Goal: Task Accomplishment & Management: Manage account settings

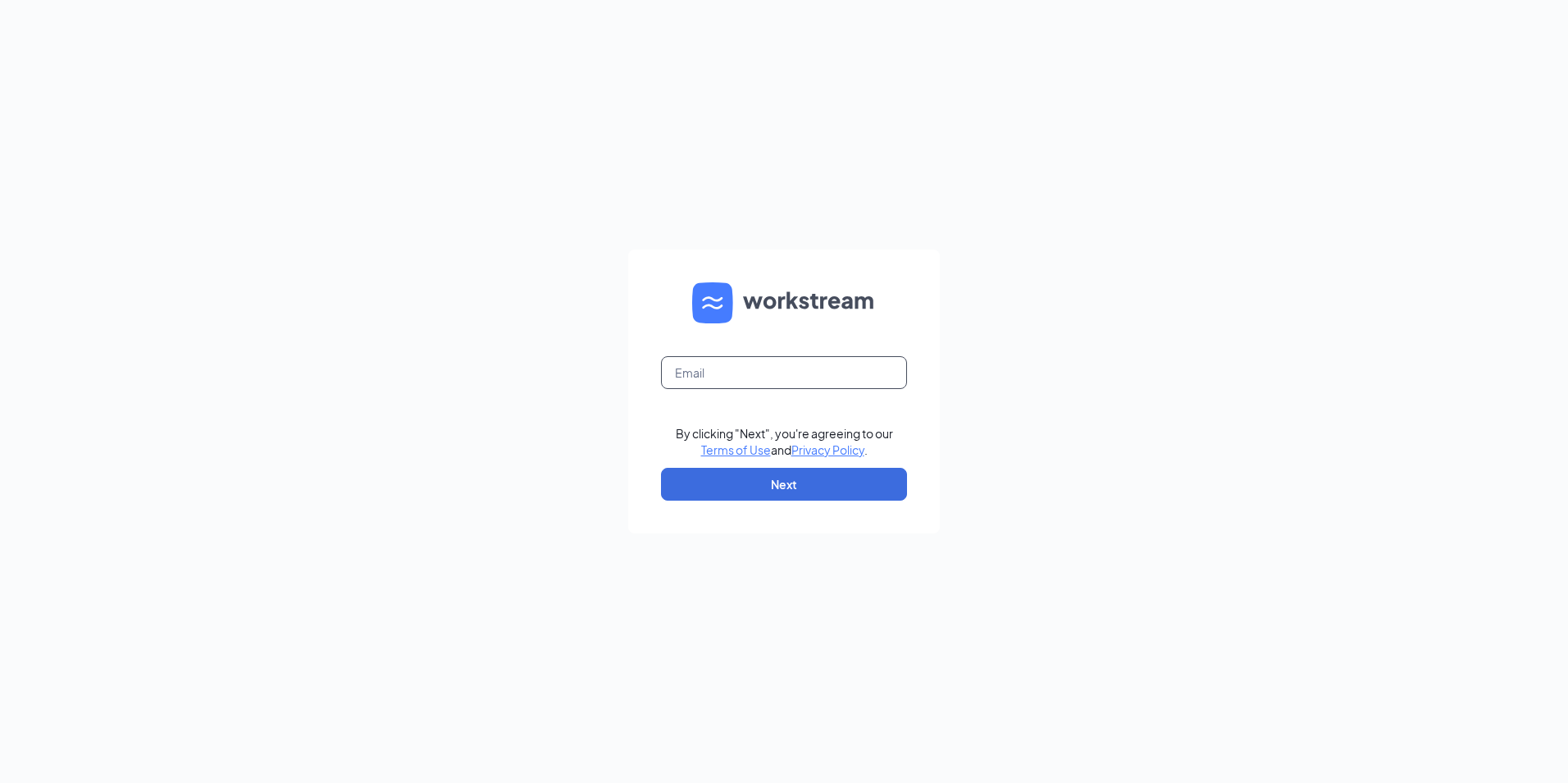
click at [760, 379] on input "text" at bounding box center [784, 372] width 246 height 32
type input "LJS70167@ljsilvers.com"
click at [831, 487] on button "Next" at bounding box center [784, 483] width 246 height 32
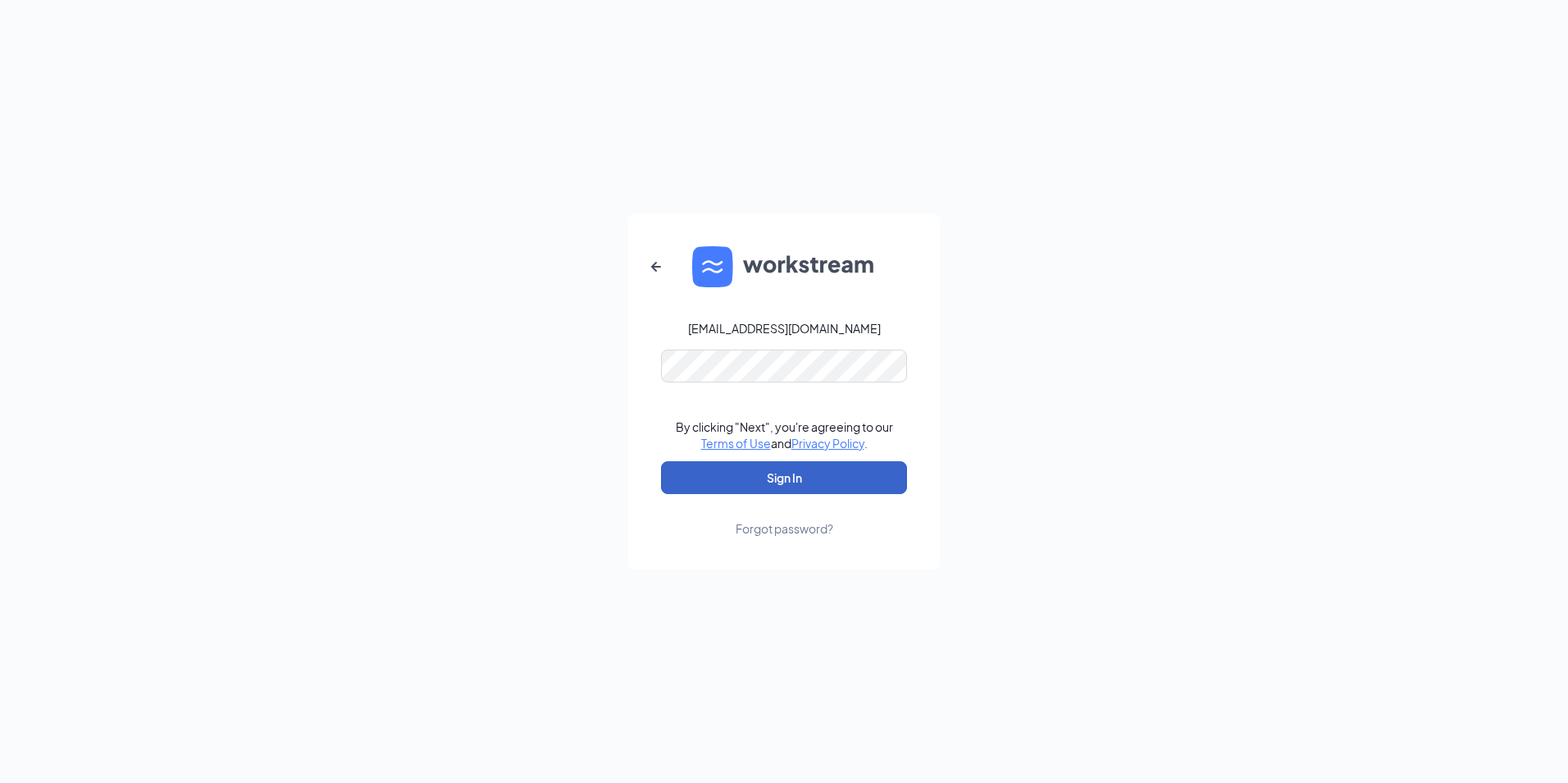
click at [784, 486] on button "Sign In" at bounding box center [784, 477] width 246 height 32
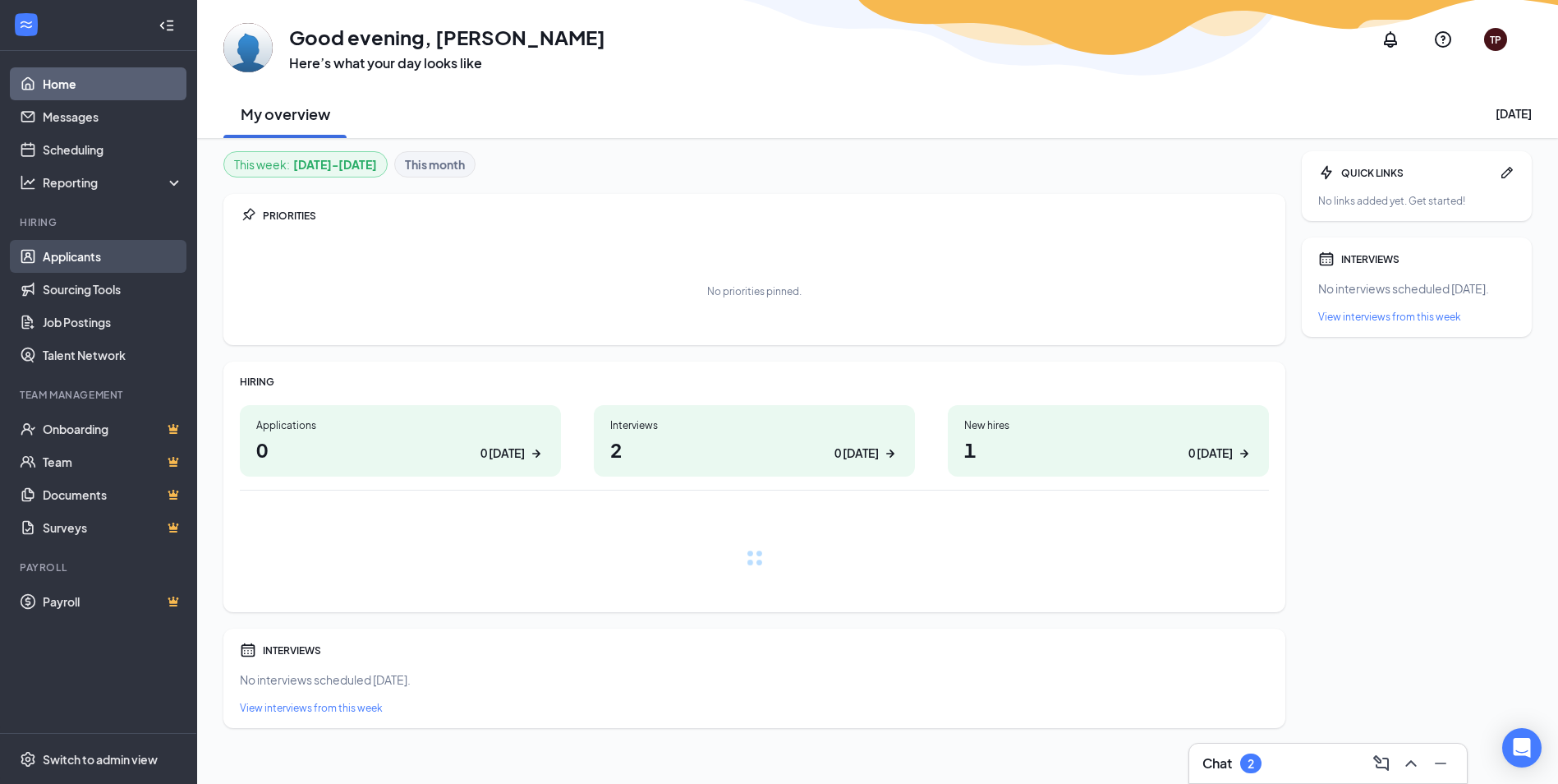
click at [83, 254] on link "Applicants" at bounding box center [112, 256] width 141 height 32
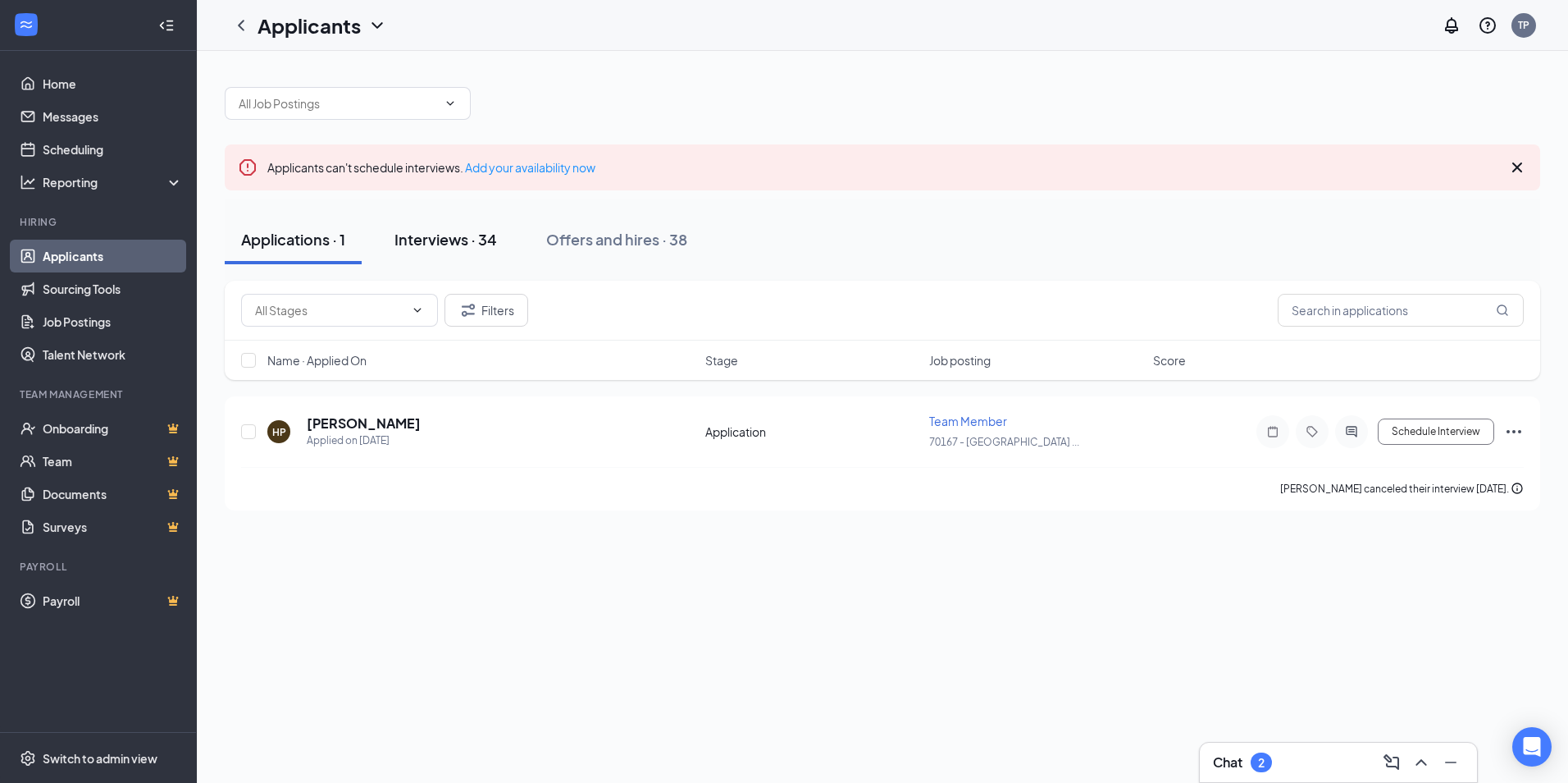
click at [463, 242] on div "Interviews · 34" at bounding box center [445, 239] width 102 height 21
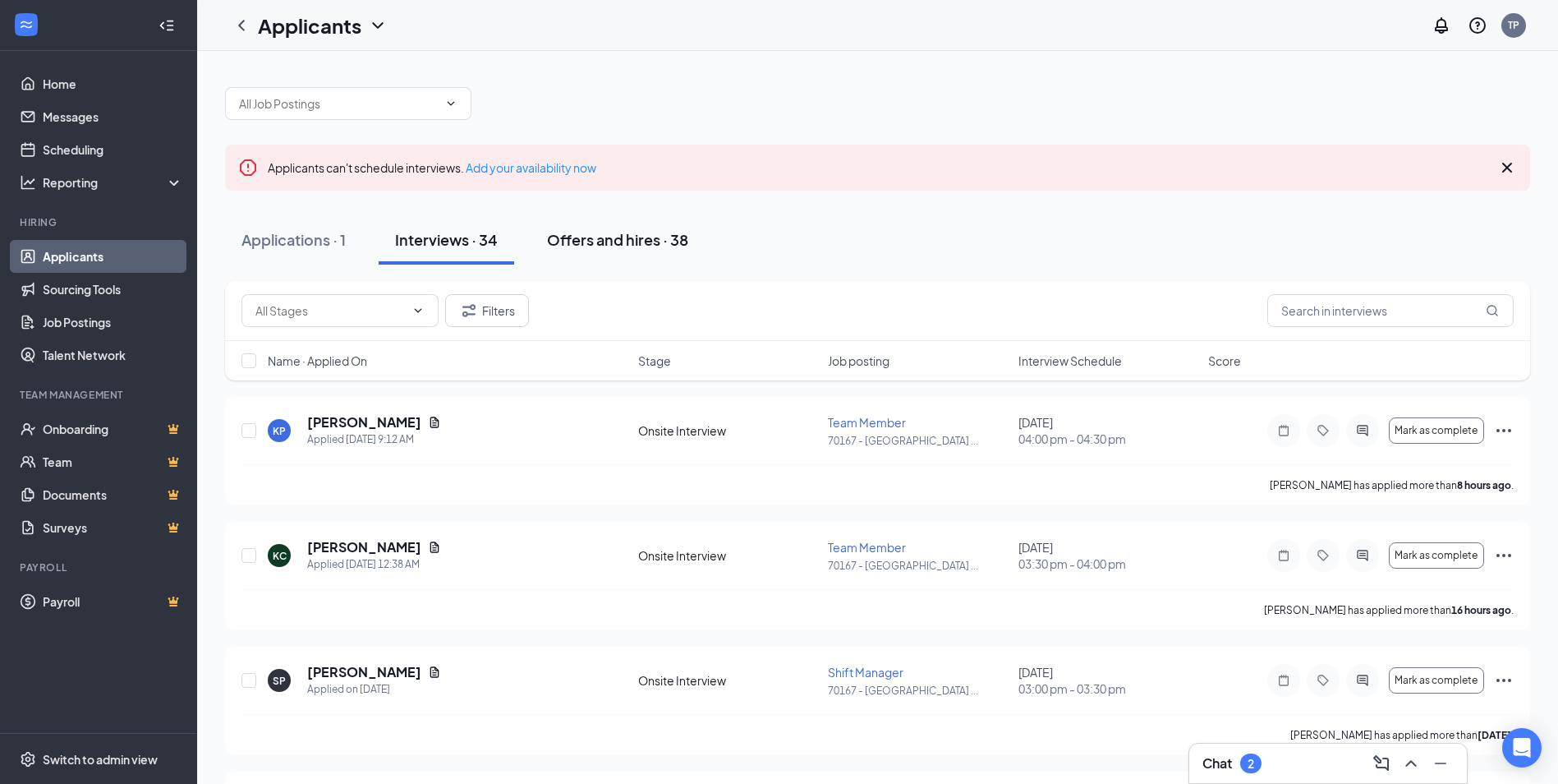
click at [616, 237] on div "Offers and hires · 38" at bounding box center [618, 239] width 142 height 21
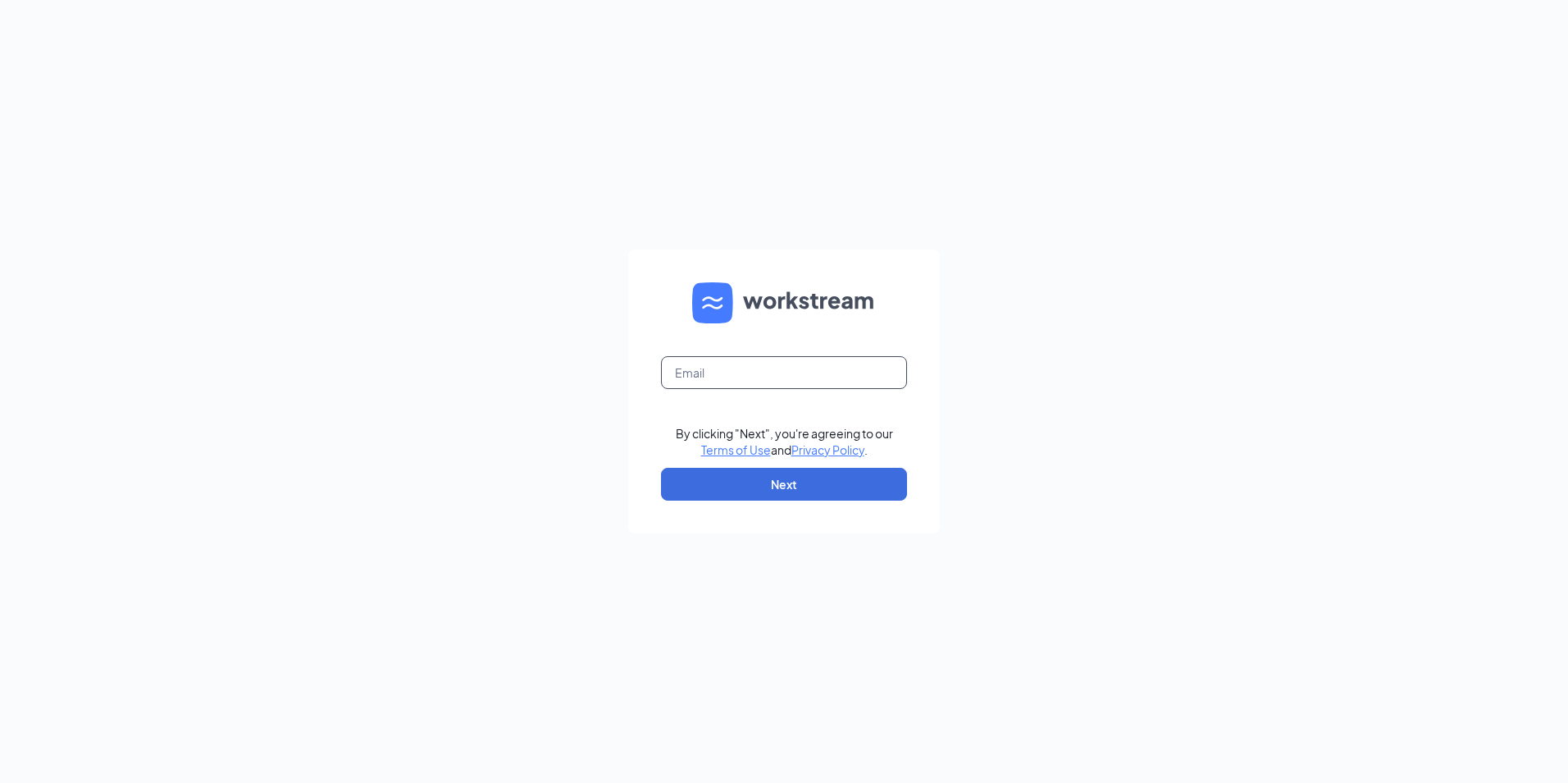
click at [695, 369] on input "text" at bounding box center [784, 372] width 246 height 32
type input "LJS70167@ljsilvers.com"
click at [796, 492] on button "Next" at bounding box center [784, 483] width 246 height 32
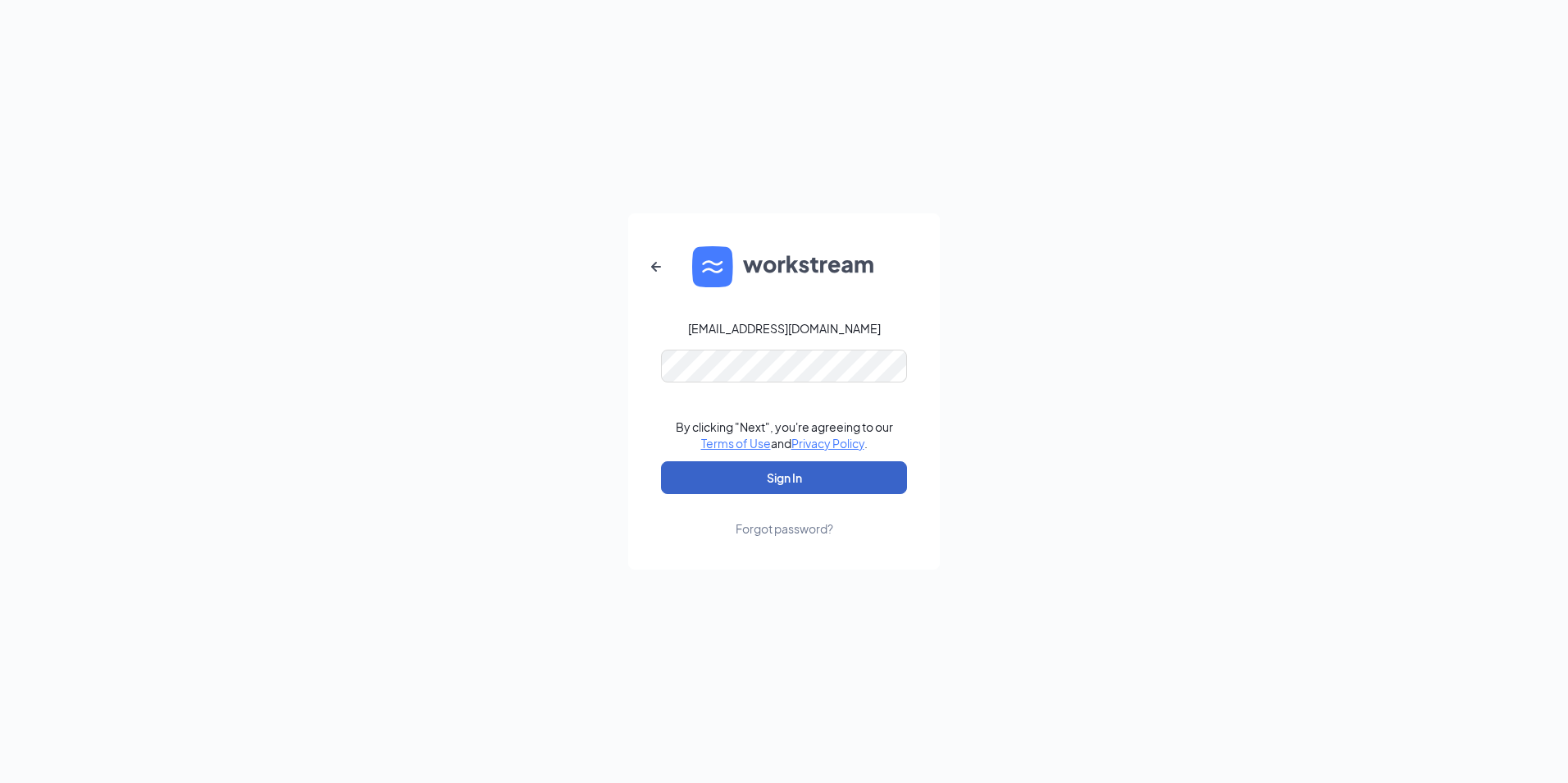
click at [798, 483] on button "Sign In" at bounding box center [784, 477] width 246 height 32
click at [617, 369] on div "LJS70167@ljsilvers.com Credential mismatches. By clicking "Next", you're agreei…" at bounding box center [784, 391] width 1568 height 783
click at [841, 486] on button "Sign In" at bounding box center [784, 477] width 246 height 32
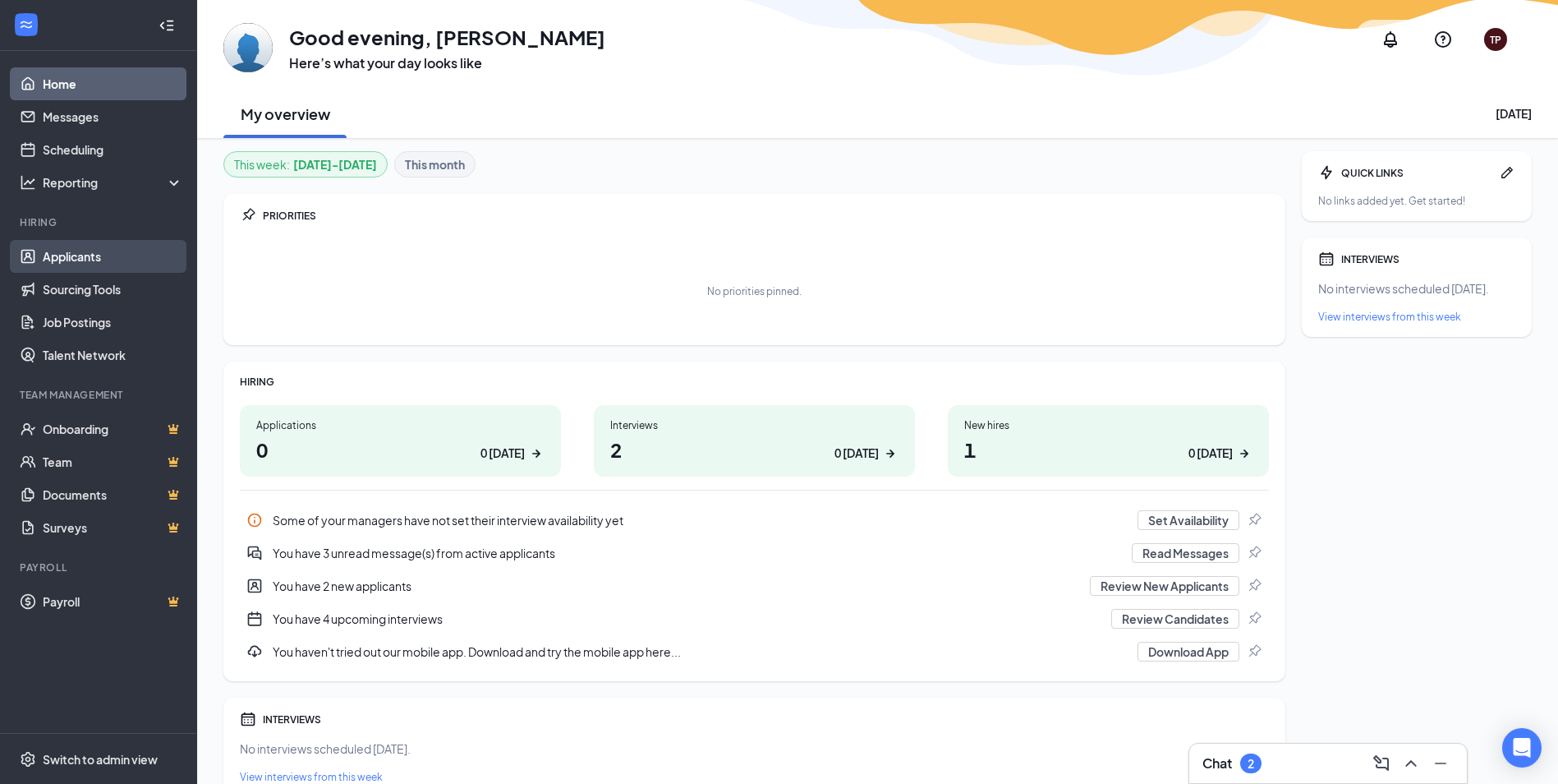
click at [96, 259] on link "Applicants" at bounding box center [112, 256] width 141 height 32
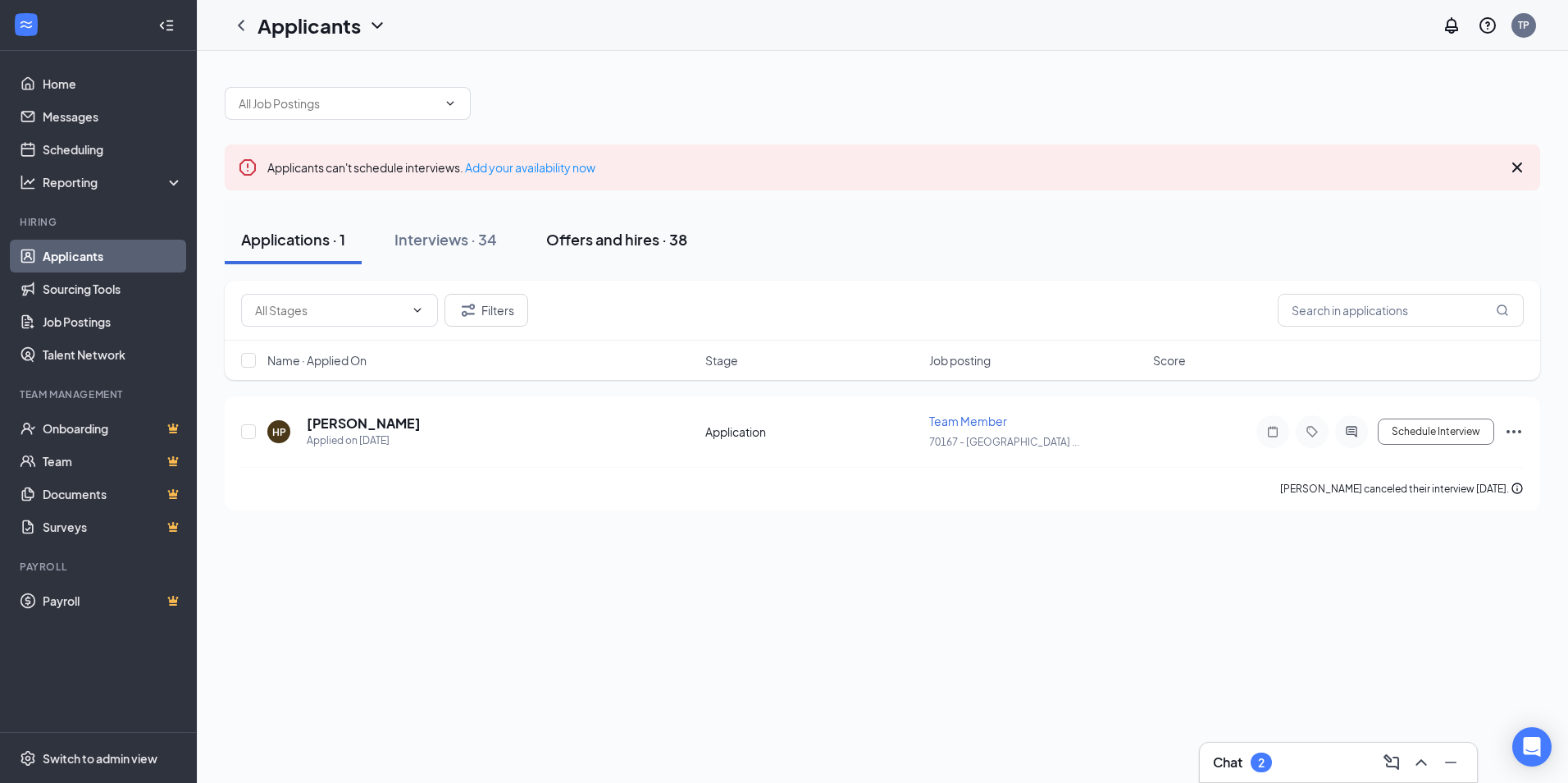
click at [583, 243] on div "Offers and hires · 38" at bounding box center [617, 239] width 141 height 21
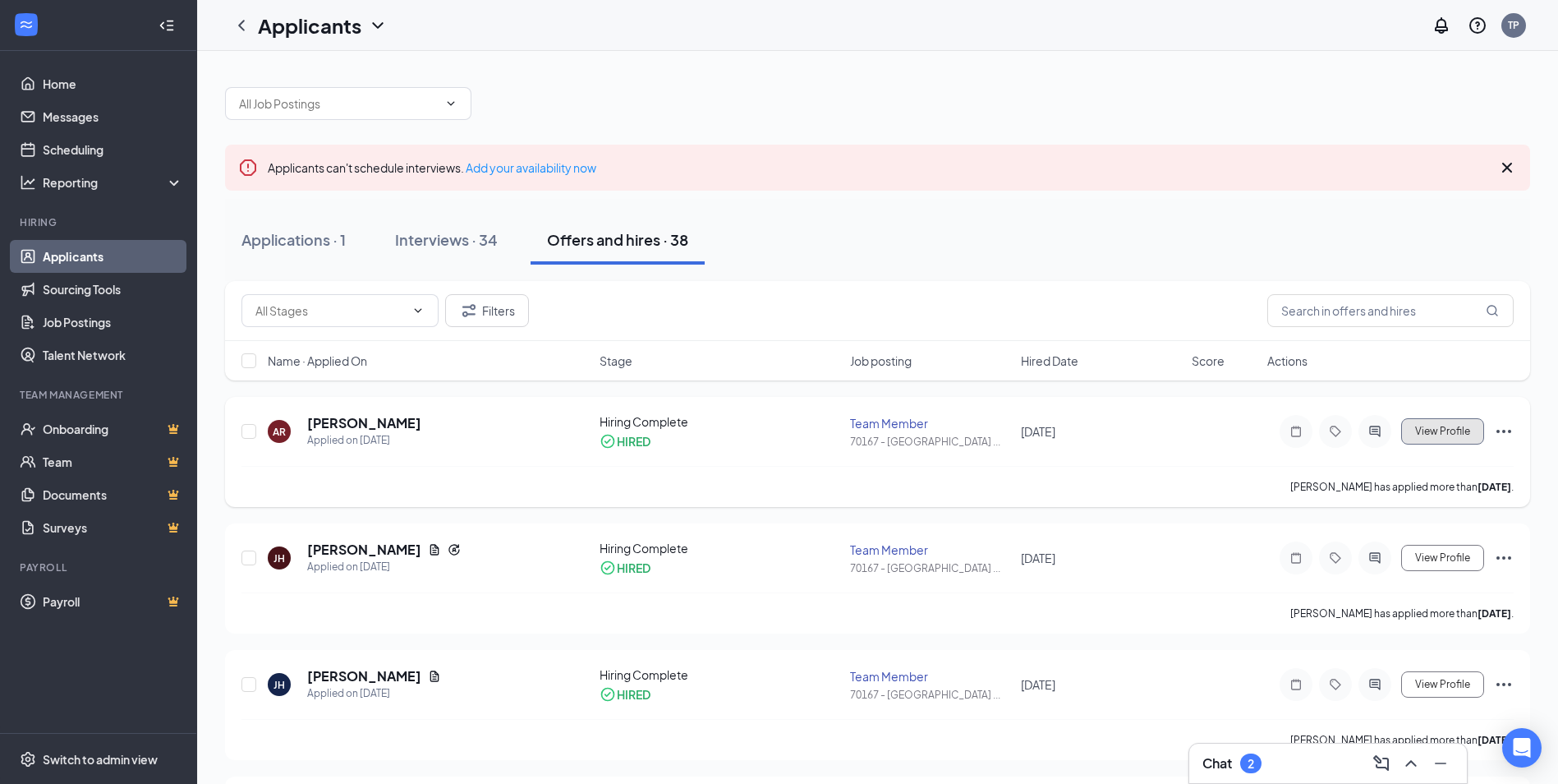
click at [1424, 434] on span "View Profile" at bounding box center [1443, 432] width 55 height 12
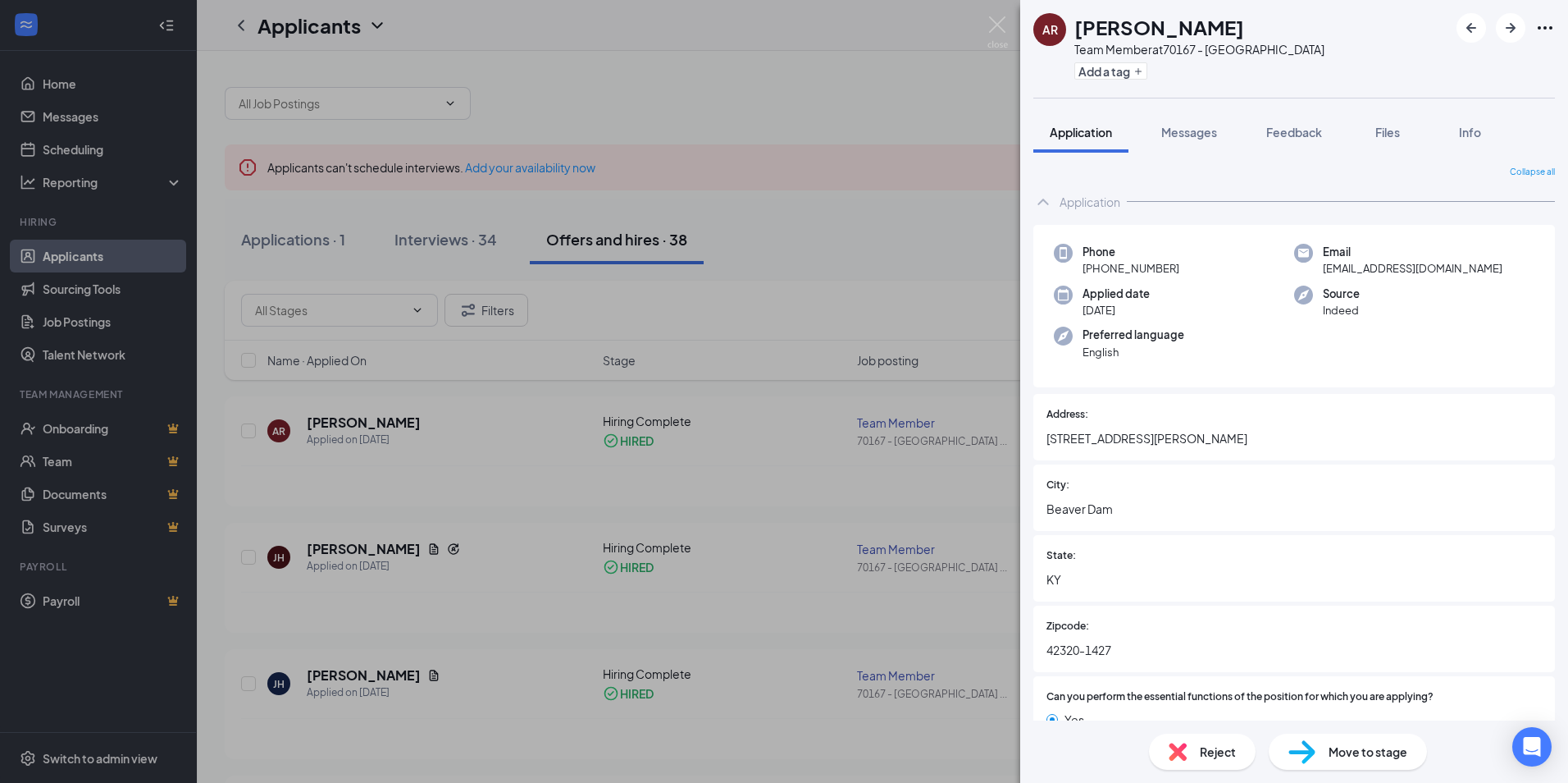
click at [725, 443] on div "AR Anthony Rogers Team Member at 70167 - Beaver Dam KY Add a tag Application Me…" at bounding box center [784, 391] width 1568 height 783
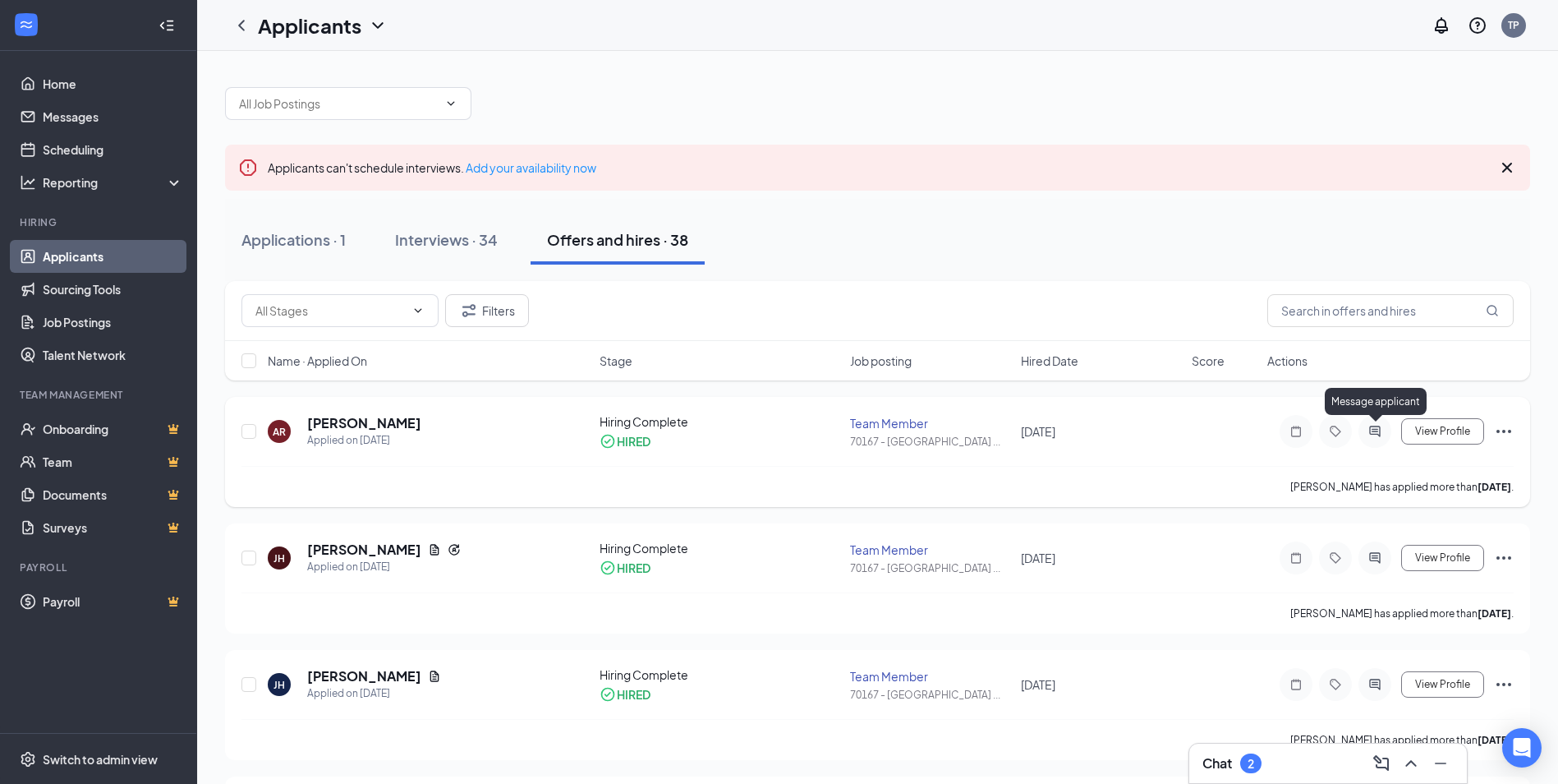
click at [1371, 430] on icon "ActiveChat" at bounding box center [1376, 432] width 20 height 13
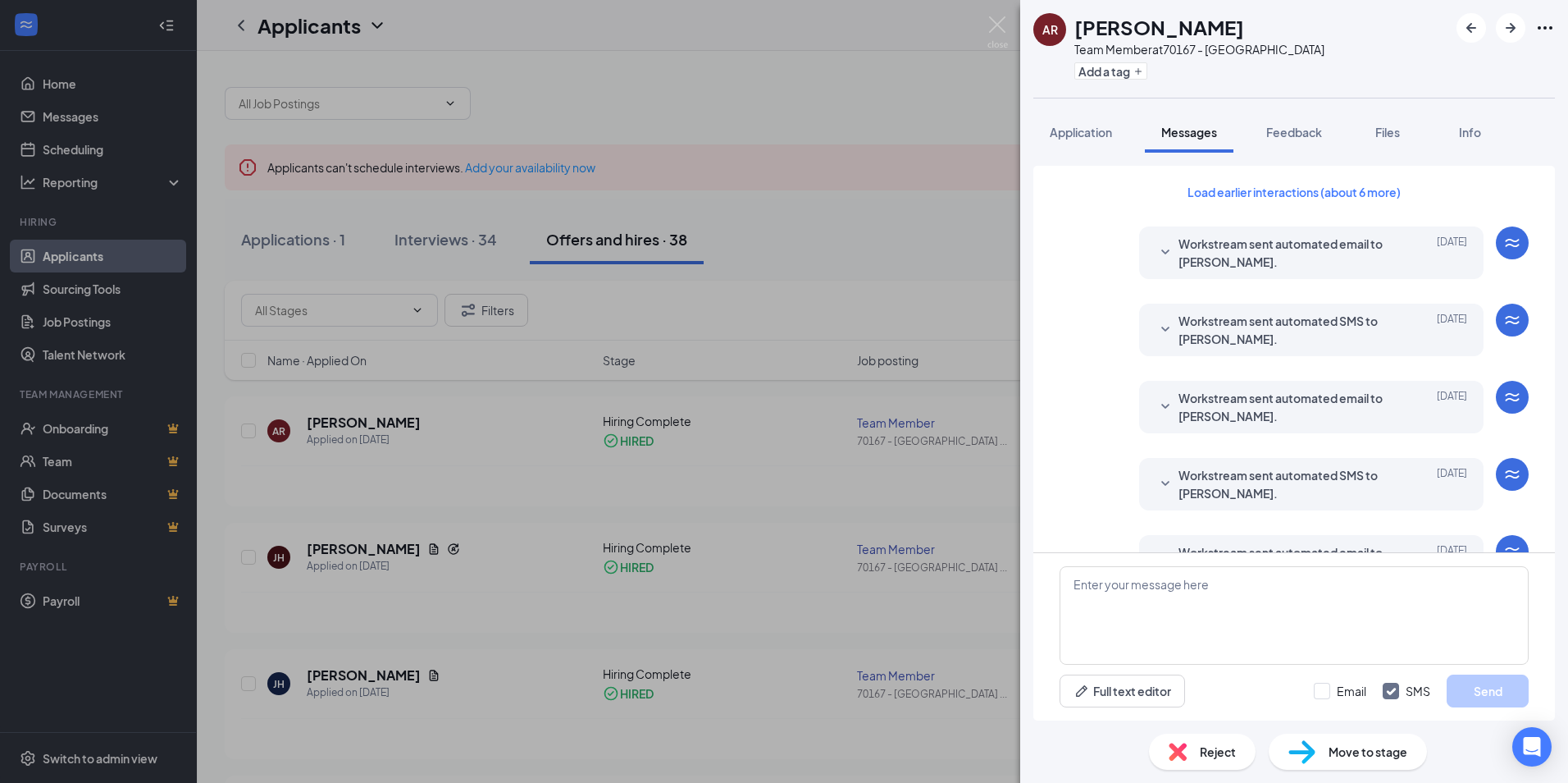
click at [611, 363] on div "AR Anthony Rogers Team Member at 70167 - Beaver Dam KY Add a tag Application Me…" at bounding box center [784, 391] width 1568 height 783
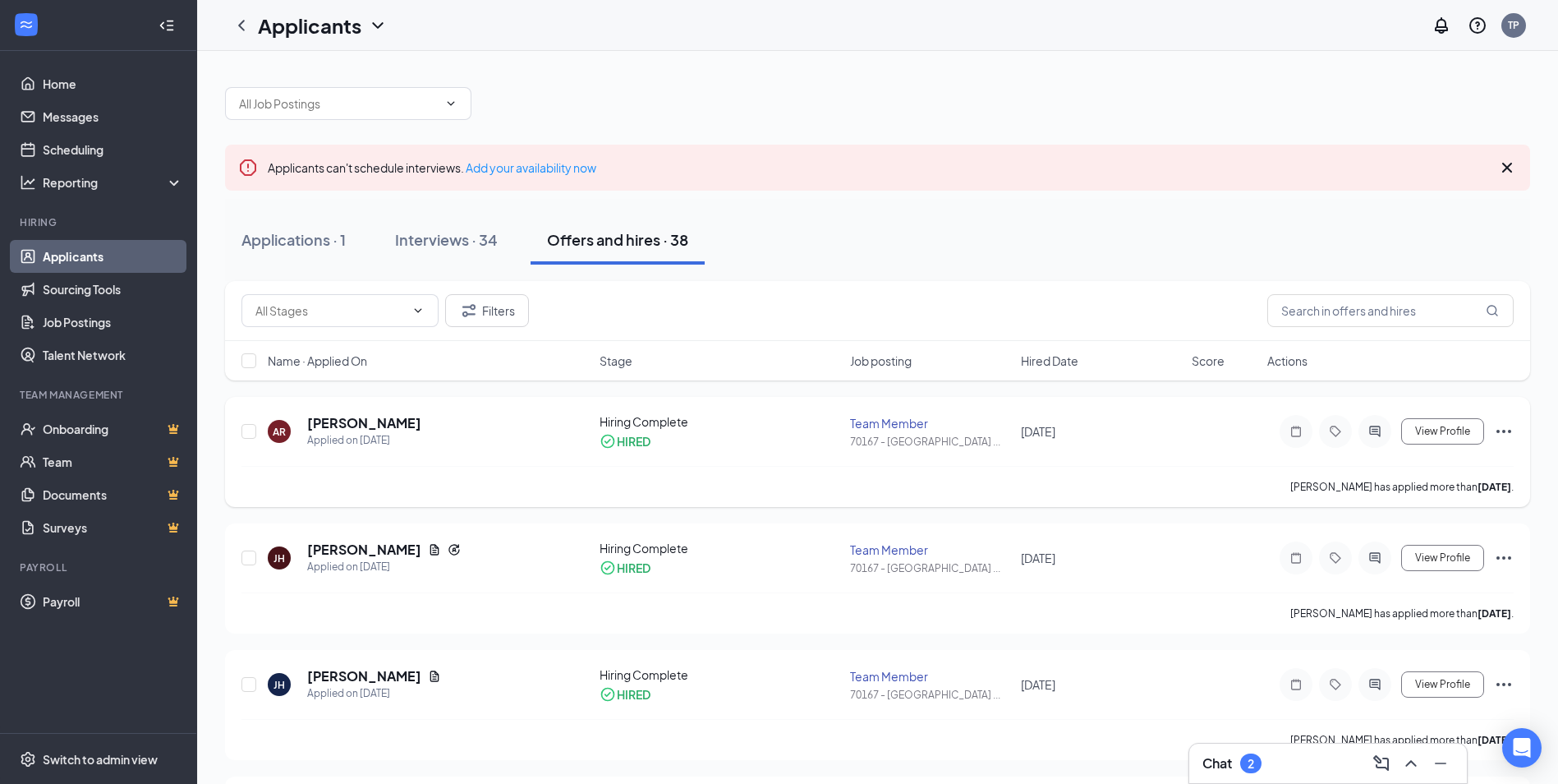
click at [1501, 432] on icon "Ellipses" at bounding box center [1504, 432] width 20 height 20
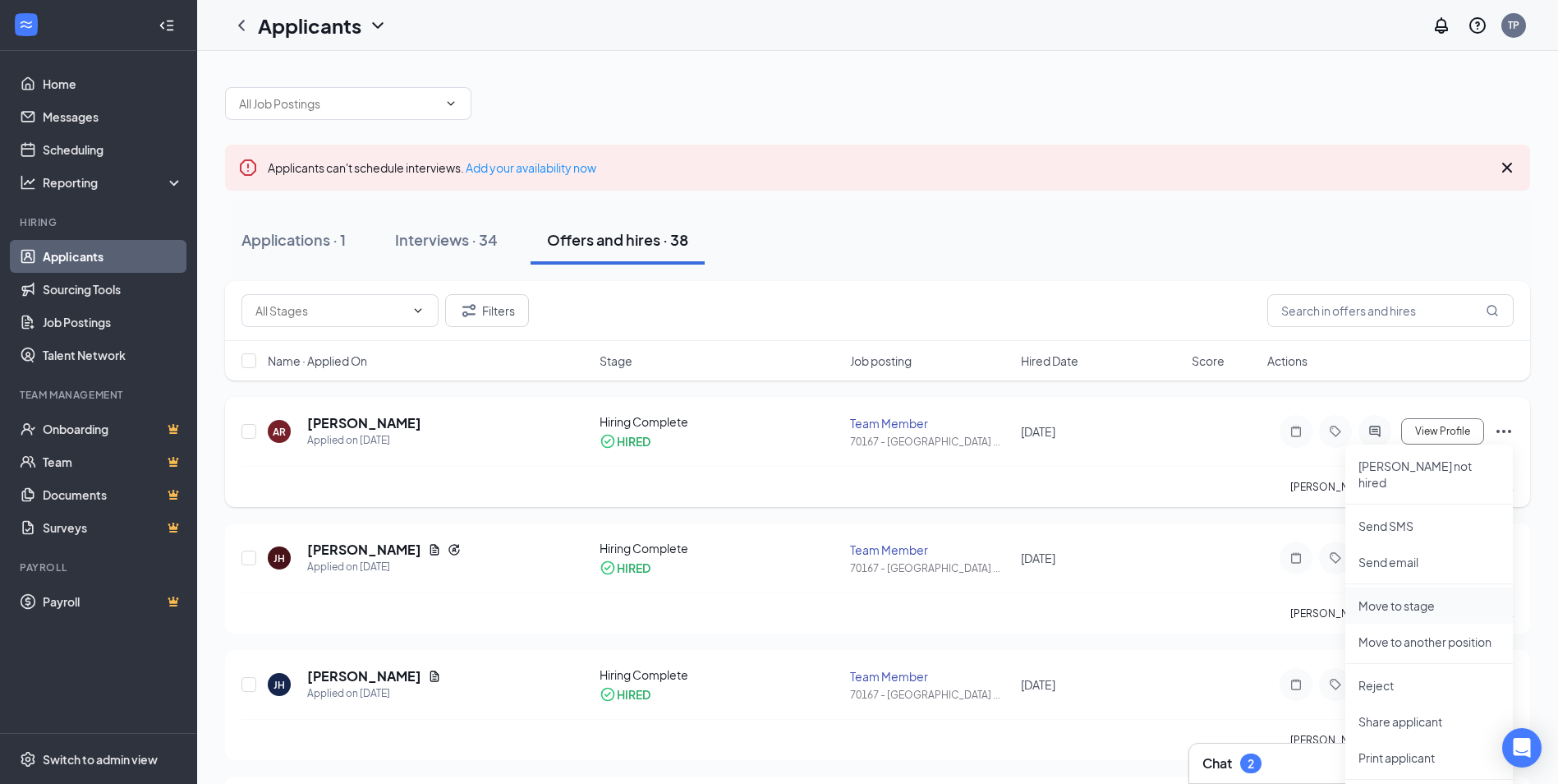
click at [1395, 597] on p "Move to stage" at bounding box center [1430, 606] width 142 height 17
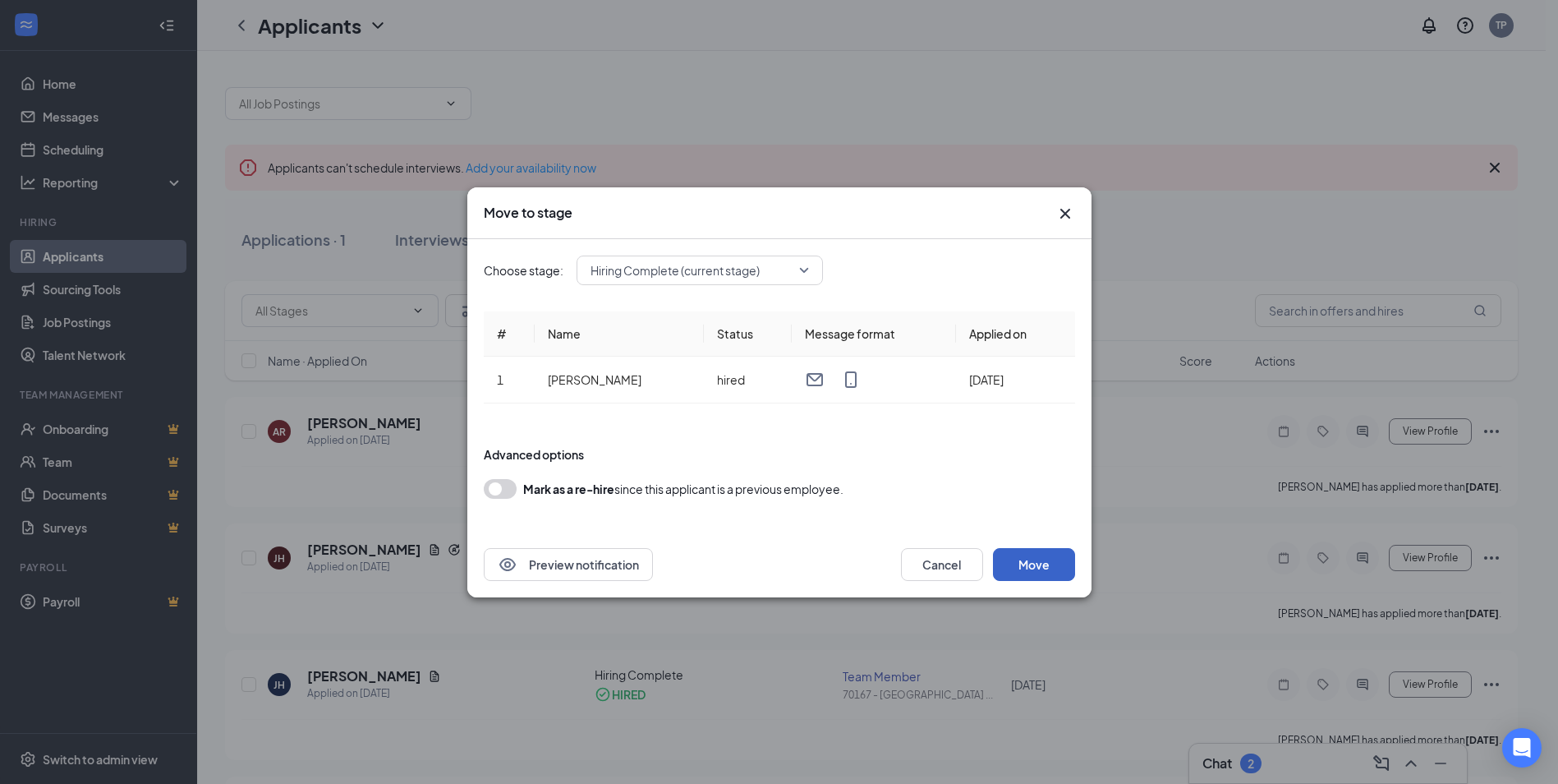
click at [1024, 565] on button "Move" at bounding box center [1034, 564] width 82 height 32
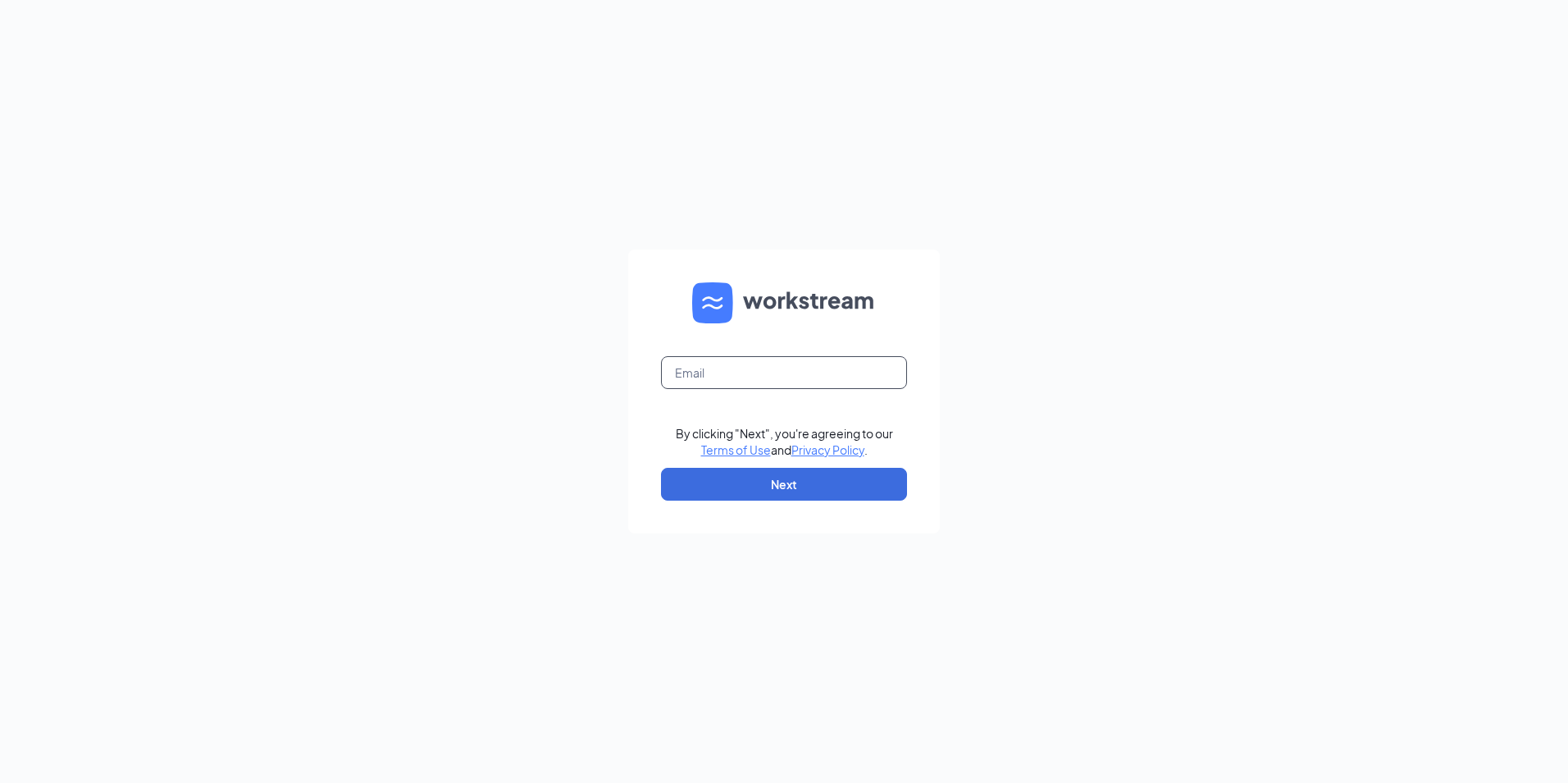
click at [774, 366] on input "text" at bounding box center [784, 372] width 246 height 32
type input "[EMAIL_ADDRESS][DOMAIN_NAME]"
click at [807, 488] on button "Next" at bounding box center [784, 483] width 246 height 32
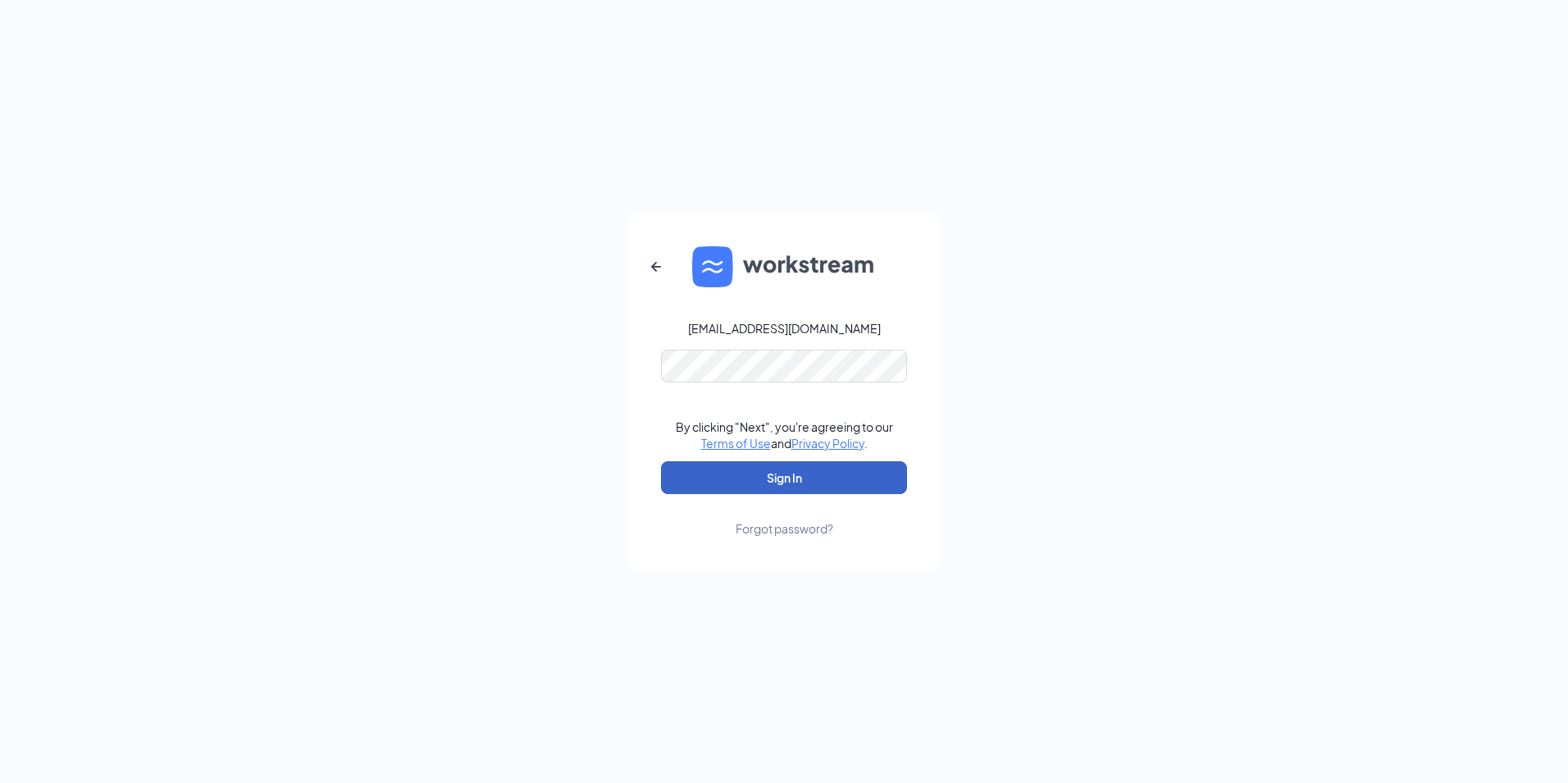
click at [799, 478] on button "Sign In" at bounding box center [784, 477] width 246 height 32
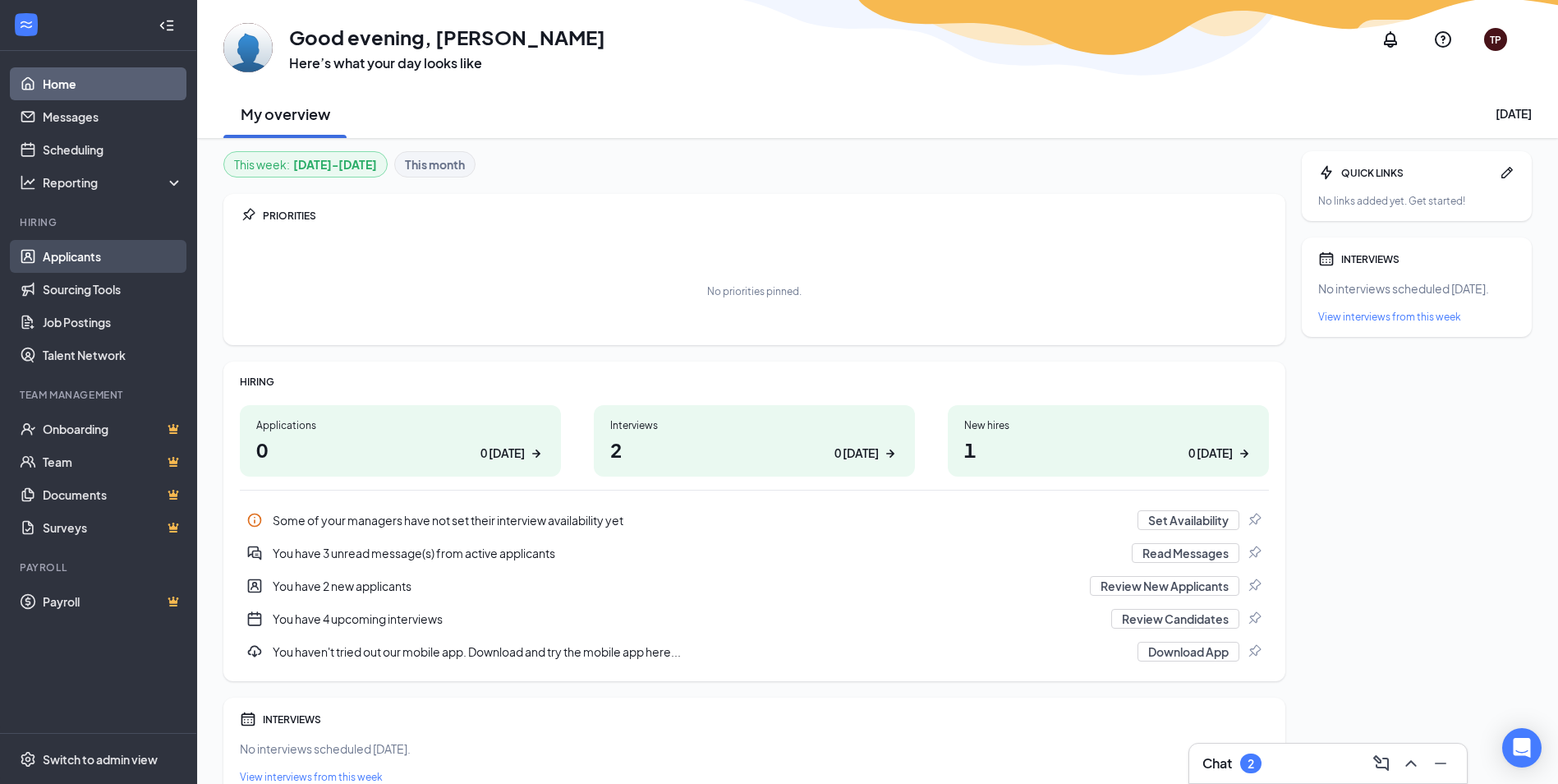
click at [71, 255] on link "Applicants" at bounding box center [112, 256] width 141 height 32
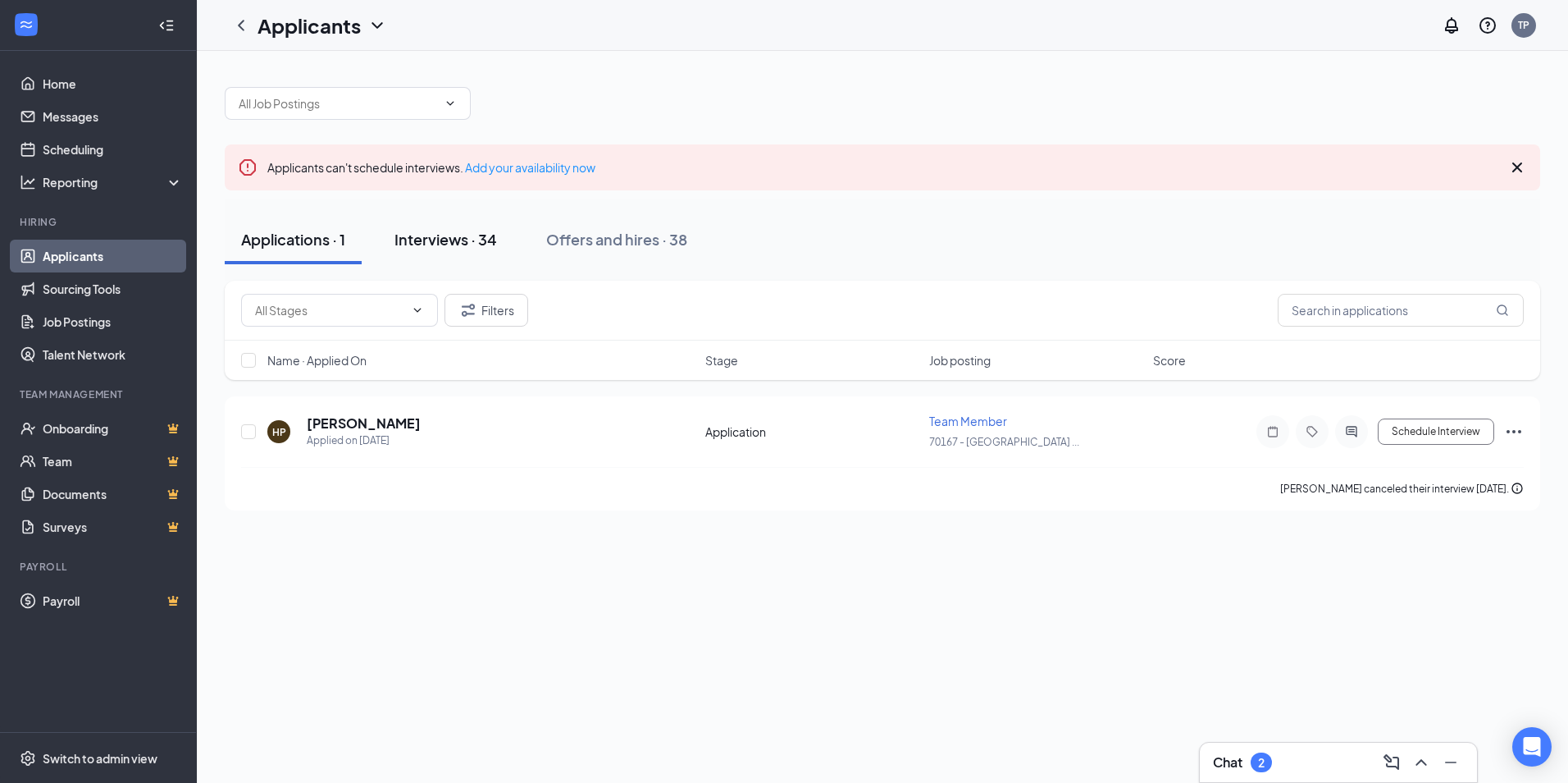
click at [458, 242] on div "Interviews · 34" at bounding box center [445, 239] width 102 height 21
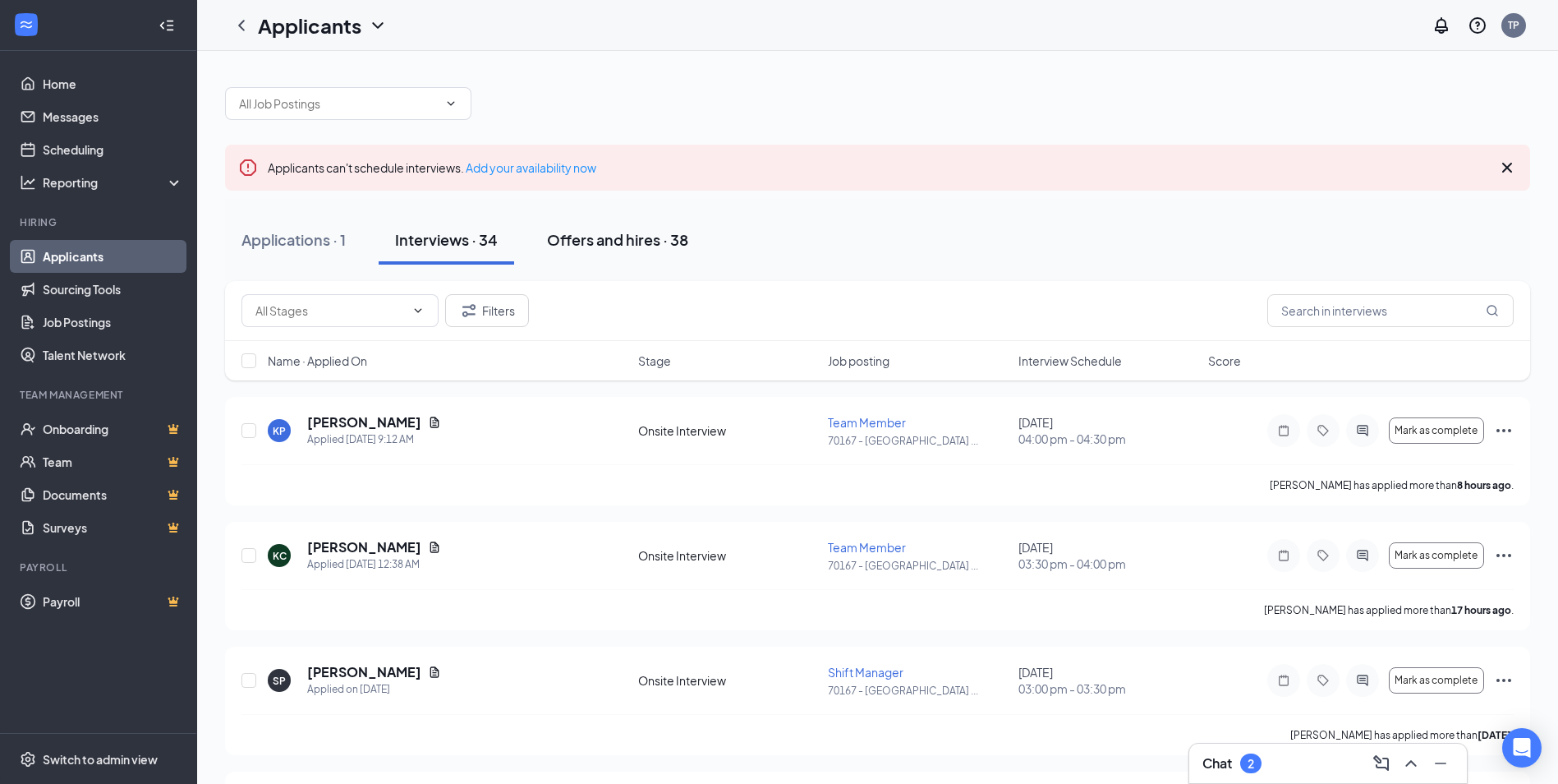
click at [628, 237] on div "Offers and hires · 38" at bounding box center [618, 239] width 142 height 21
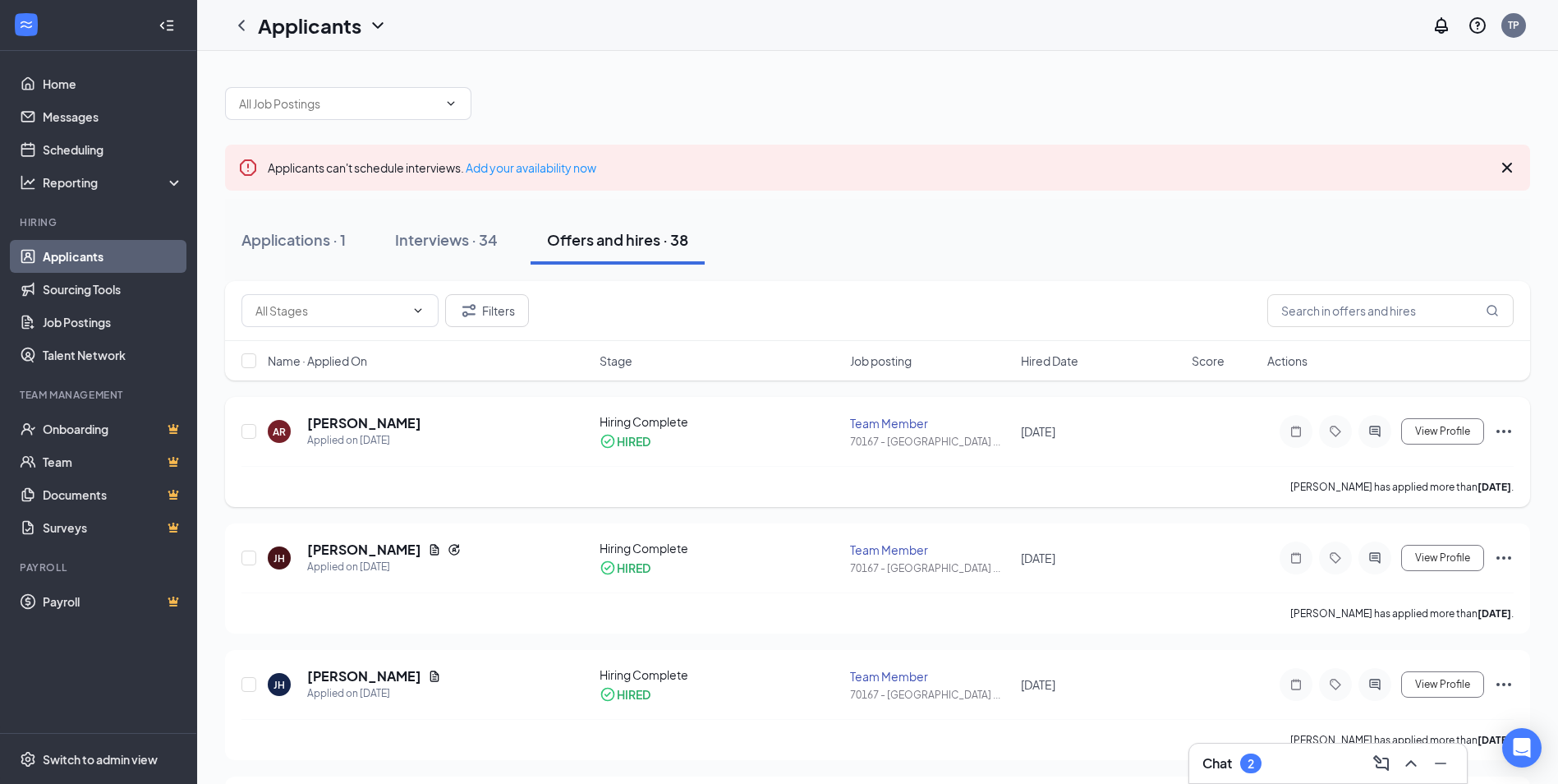
click at [1501, 429] on icon "Ellipses" at bounding box center [1504, 432] width 20 height 20
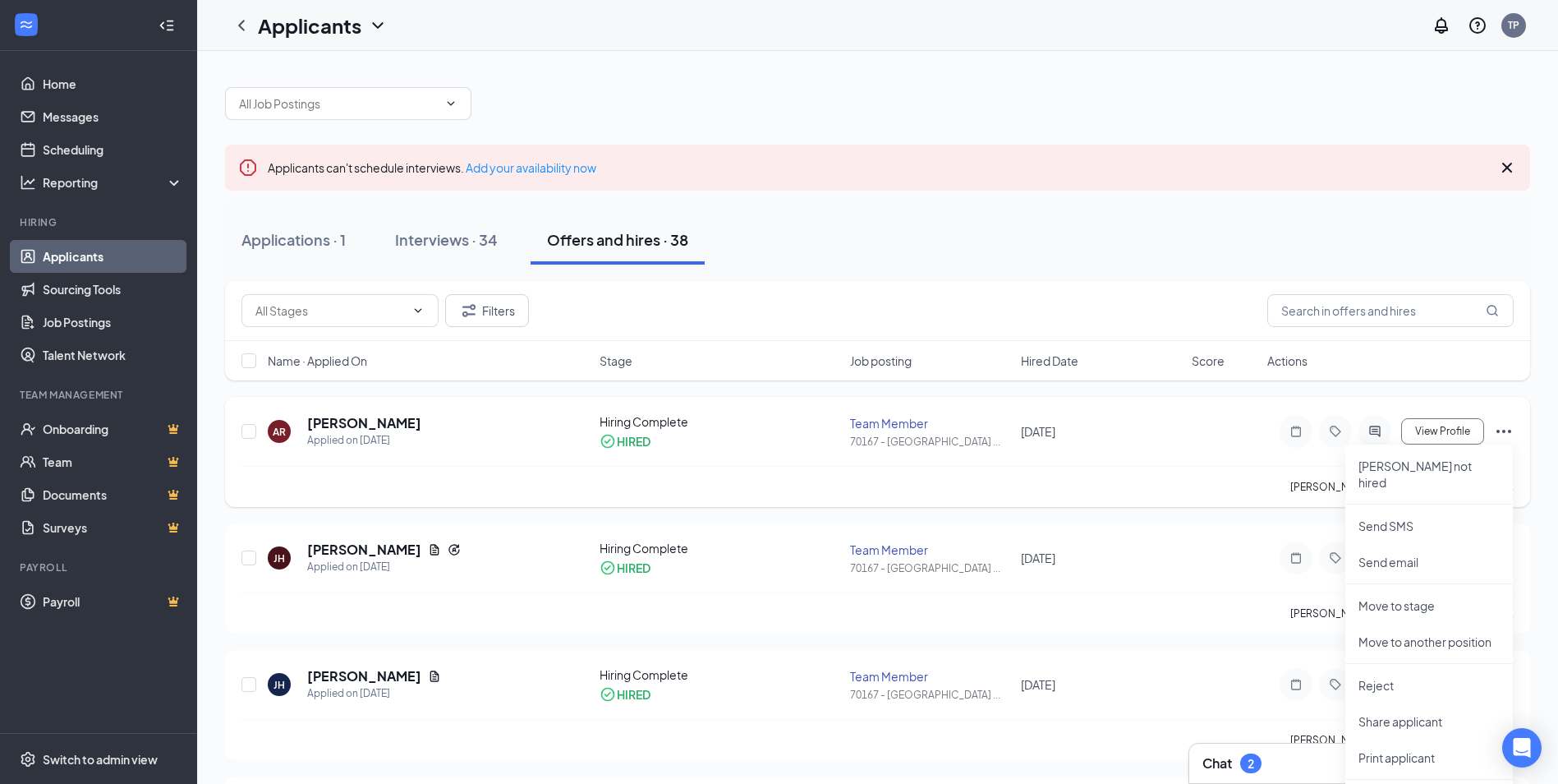
click at [1237, 457] on div "AR [PERSON_NAME] Applied on [DATE] Hiring Complete HIRED Team Member 70167 - [G…" at bounding box center [877, 439] width 1272 height 52
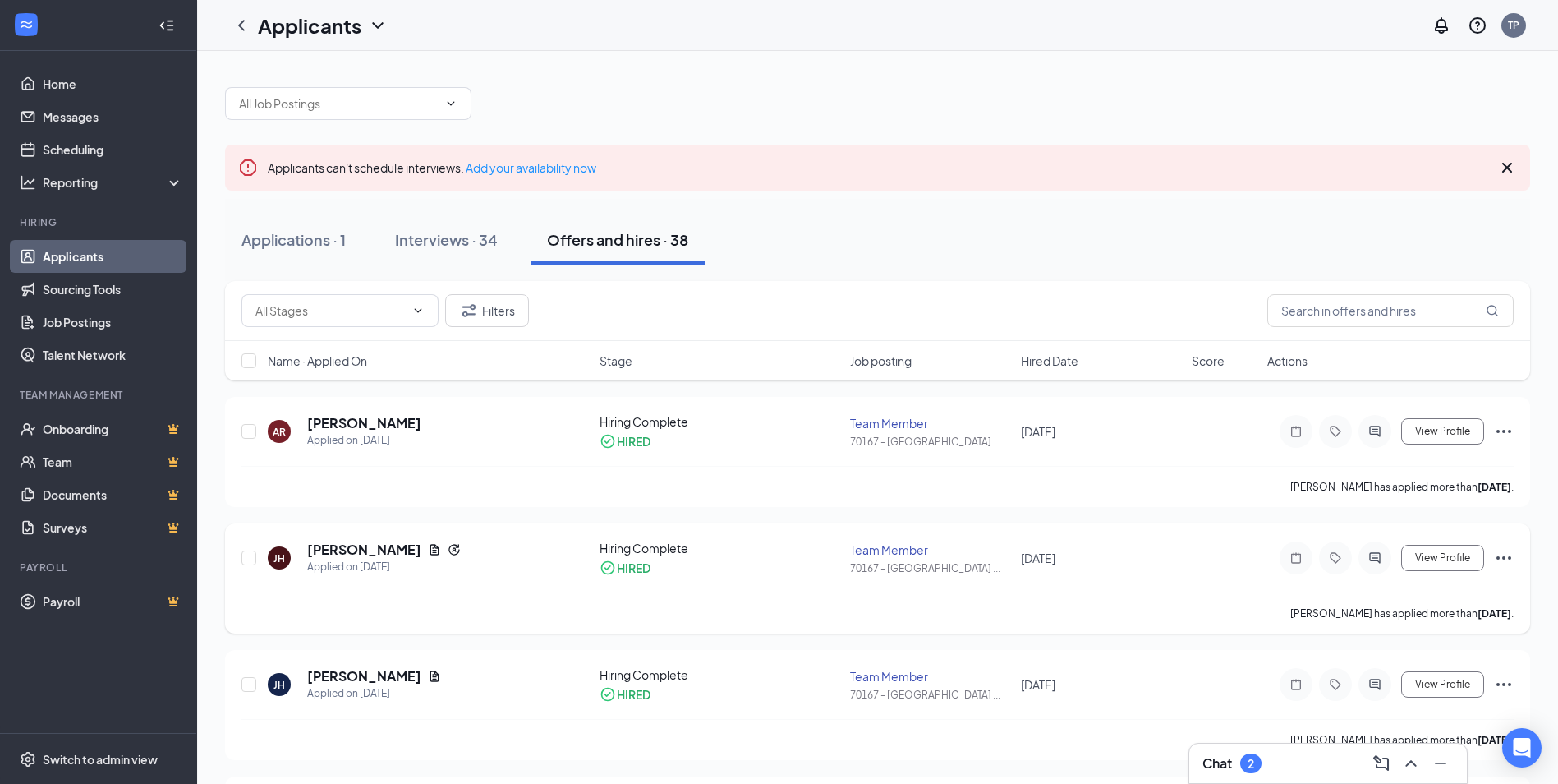
click at [1507, 557] on icon "Ellipses" at bounding box center [1504, 558] width 20 height 20
click at [1174, 538] on div "[PERSON_NAME] Applied on [DATE] Hiring Complete HIRED Team Member 70167 - [GEOG…" at bounding box center [877, 578] width 1306 height 110
click at [434, 242] on div "Interviews · 34" at bounding box center [446, 239] width 102 height 21
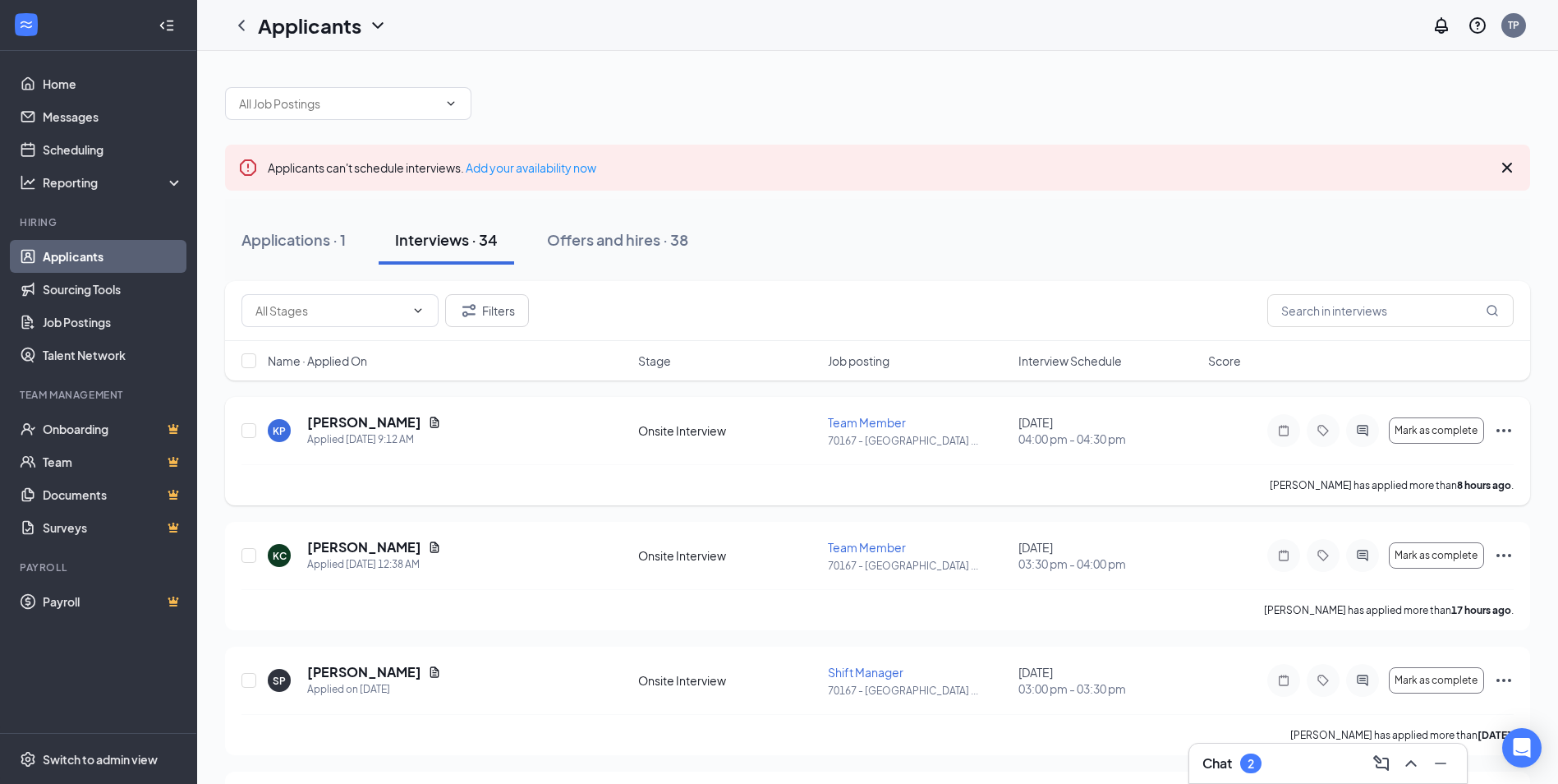
click at [1506, 431] on icon "Ellipses" at bounding box center [1504, 431] width 20 height 20
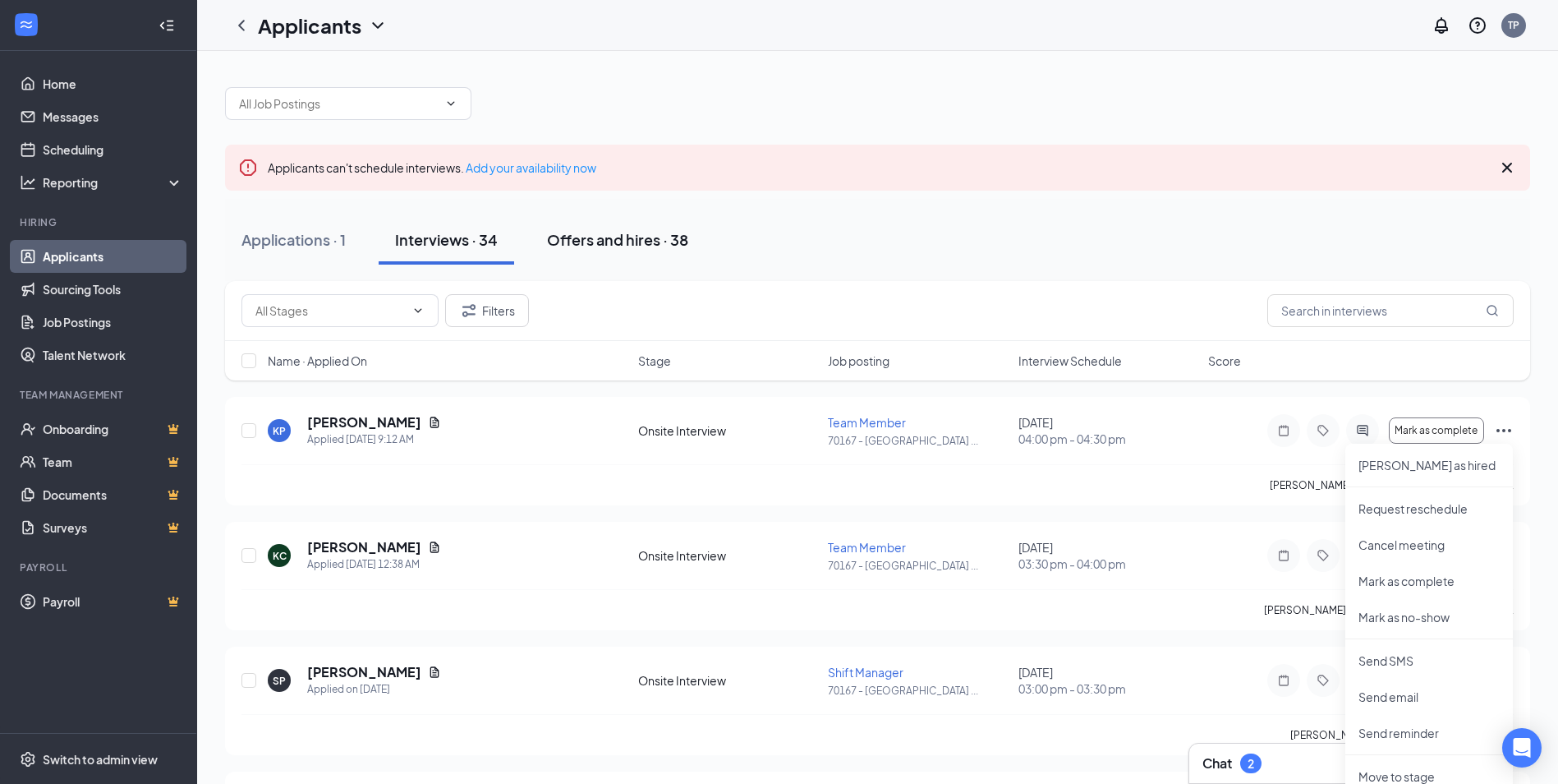
click at [619, 237] on div "Offers and hires · 38" at bounding box center [618, 239] width 142 height 21
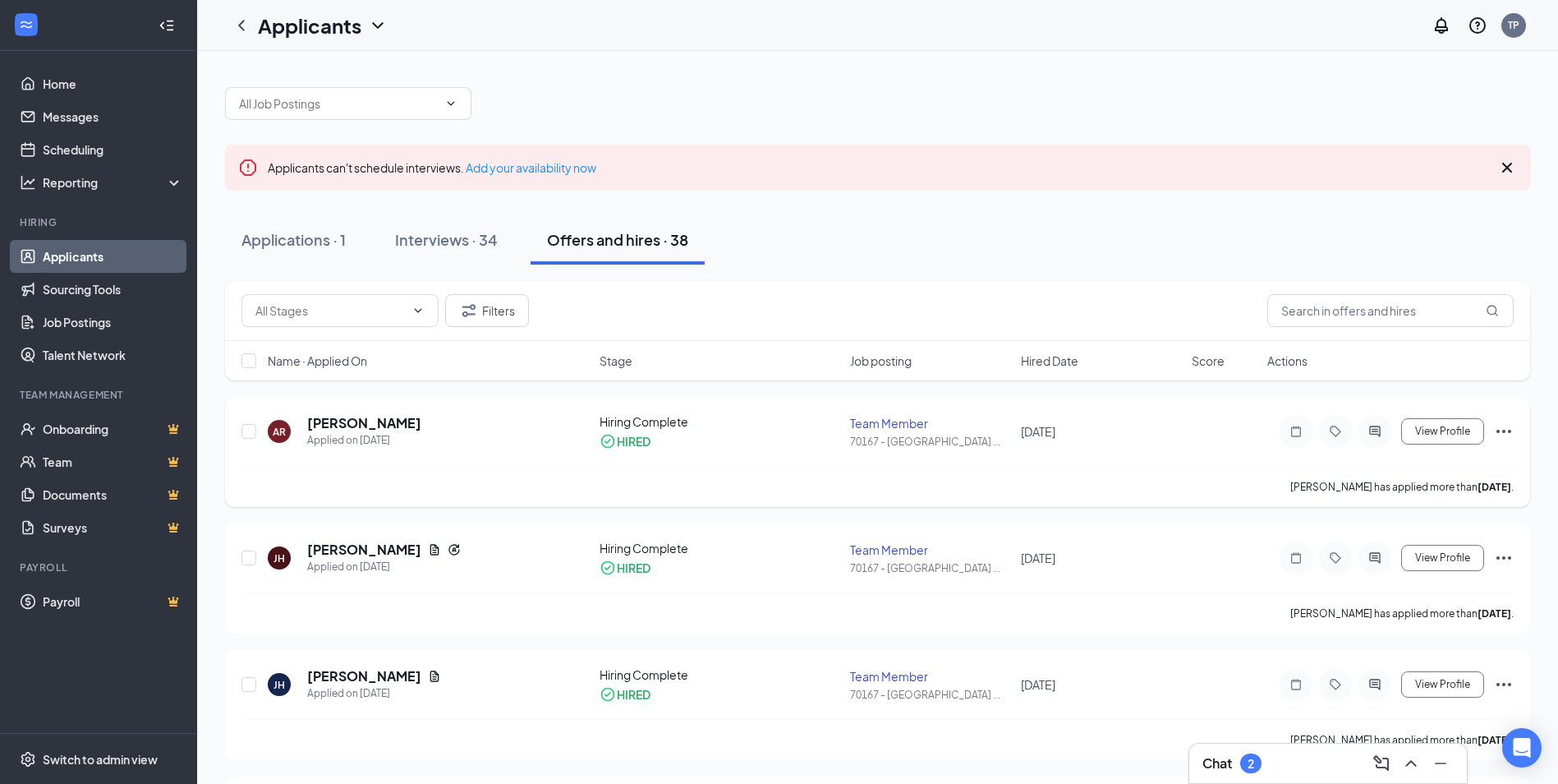
click at [1498, 432] on icon "Ellipses" at bounding box center [1504, 432] width 15 height 3
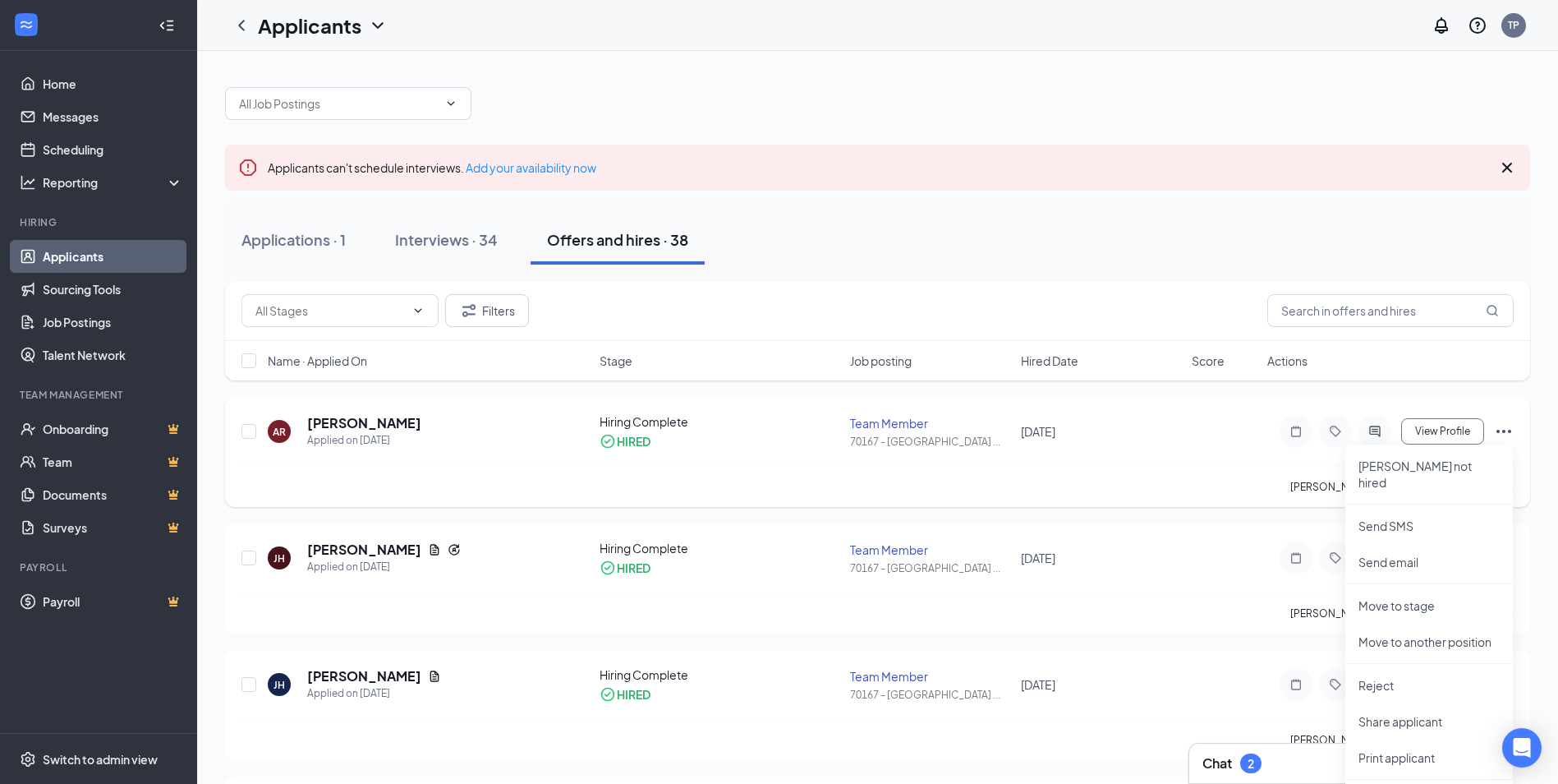
click at [1121, 471] on div "[PERSON_NAME] has applied more than [DATE] ." at bounding box center [877, 486] width 1272 height 41
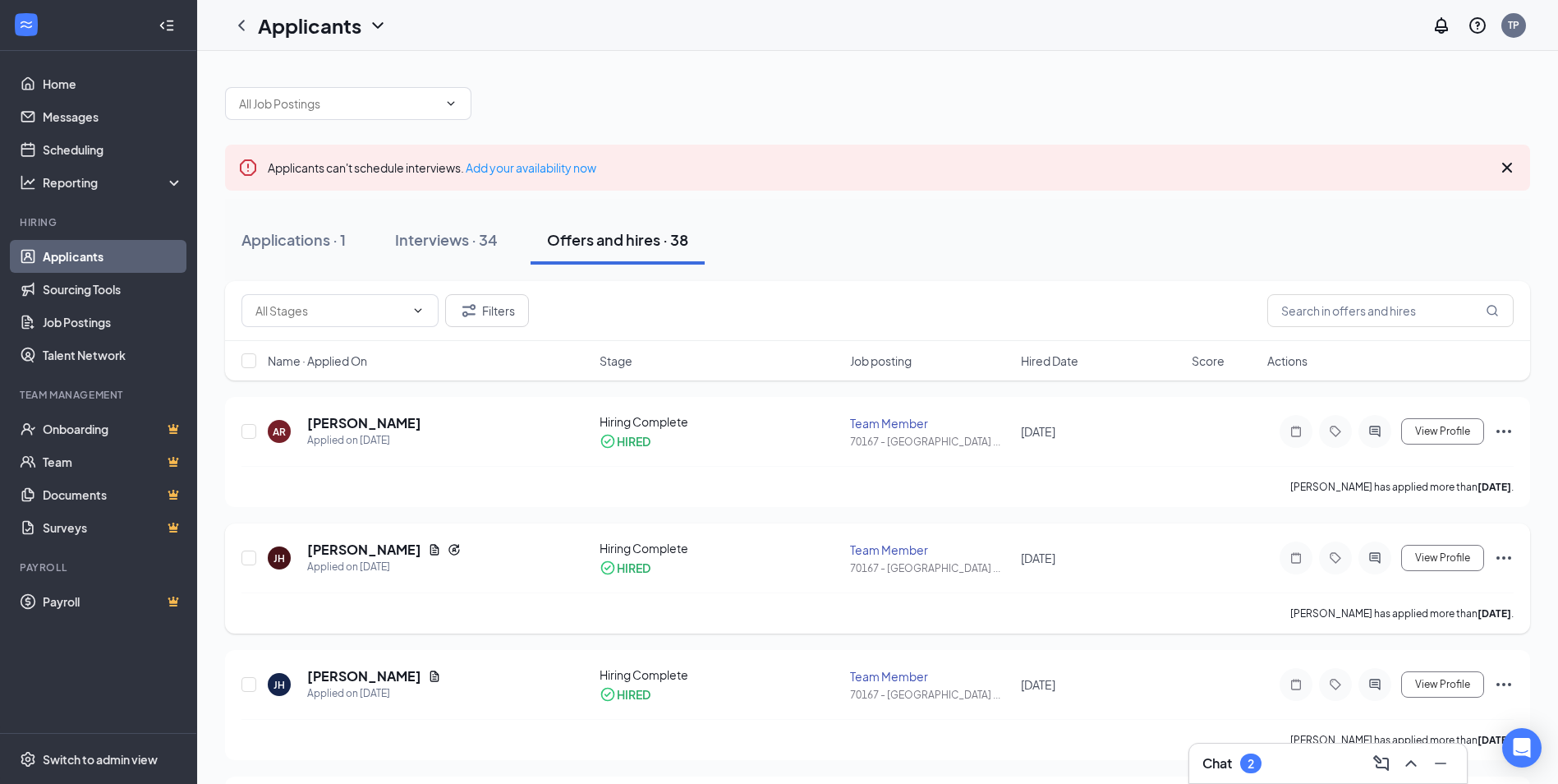
click at [1500, 557] on icon "Ellipses" at bounding box center [1504, 558] width 20 height 20
click at [1159, 479] on div "[PERSON_NAME] has applied more than [DATE] ." at bounding box center [877, 486] width 1272 height 41
